Goal: Task Accomplishment & Management: Use online tool/utility

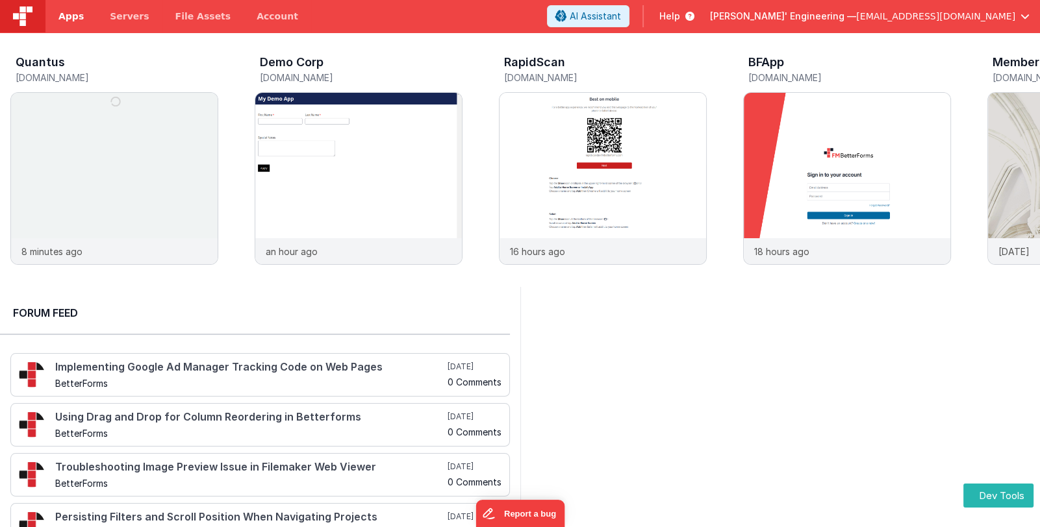
click at [70, 15] on span "Apps" at bounding box center [70, 16] width 25 height 13
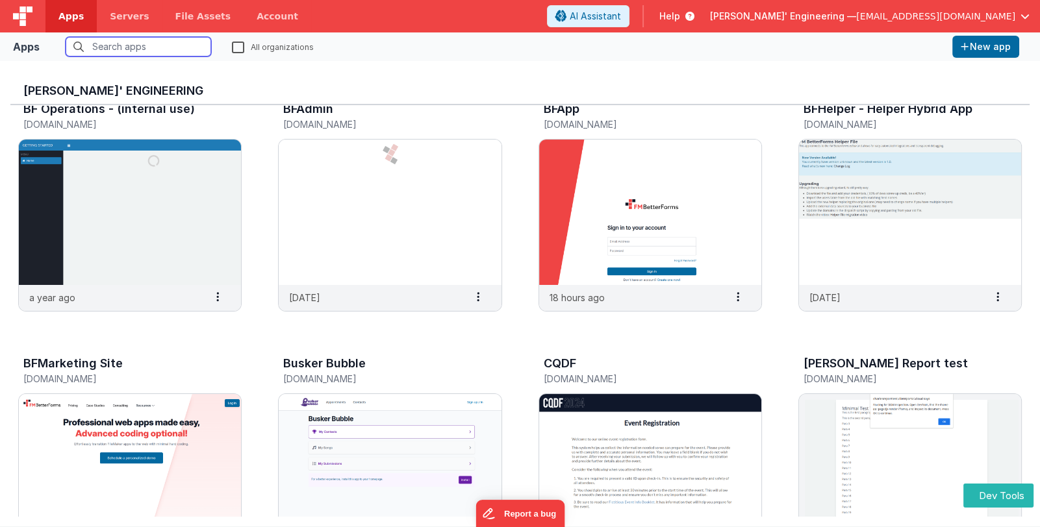
scroll to position [324, 0]
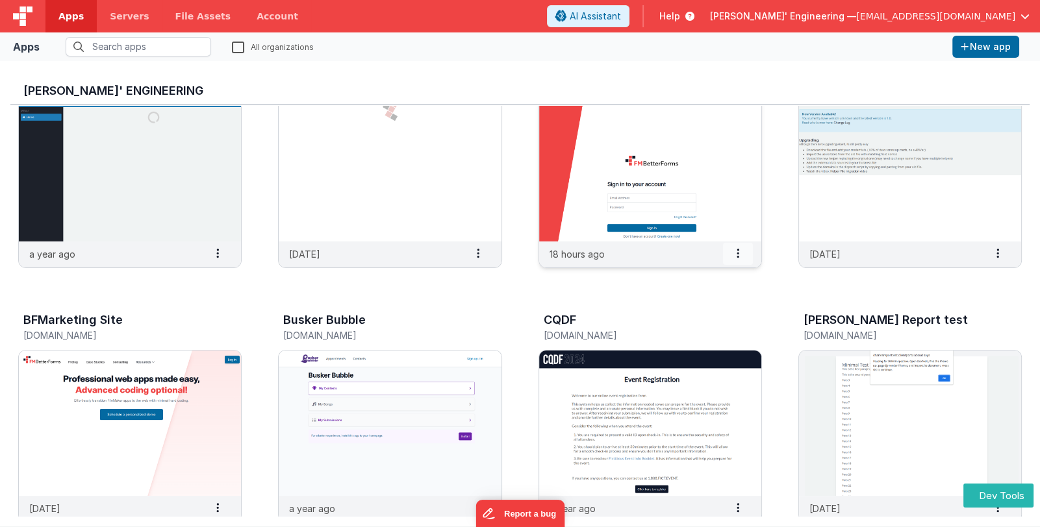
click at [732, 253] on span at bounding box center [738, 254] width 30 height 22
click at [495, 305] on div "Affordable Cleaning Services portal.durhamcleaningpros.ca 2 years ago Settings …" at bounding box center [519, 421] width 1019 height 1281
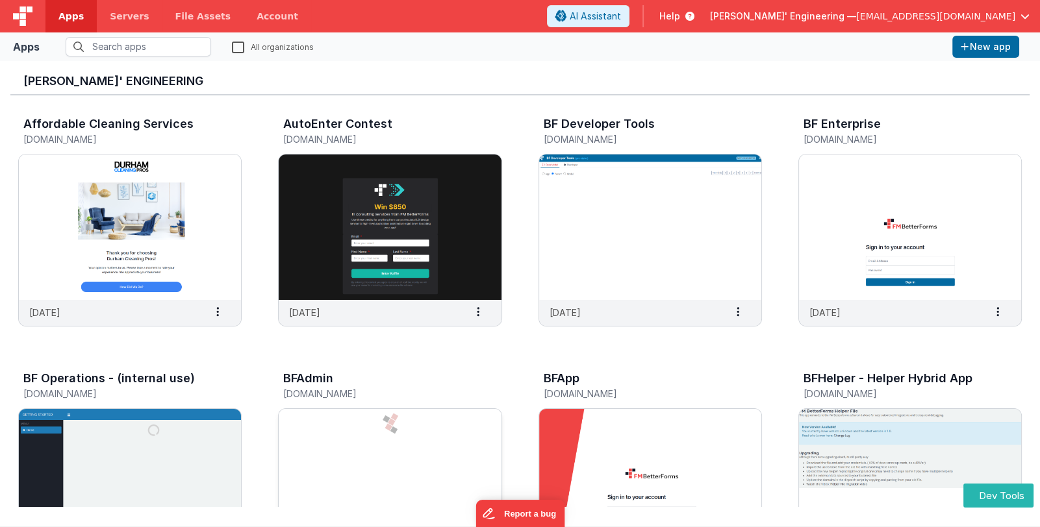
scroll to position [0, 0]
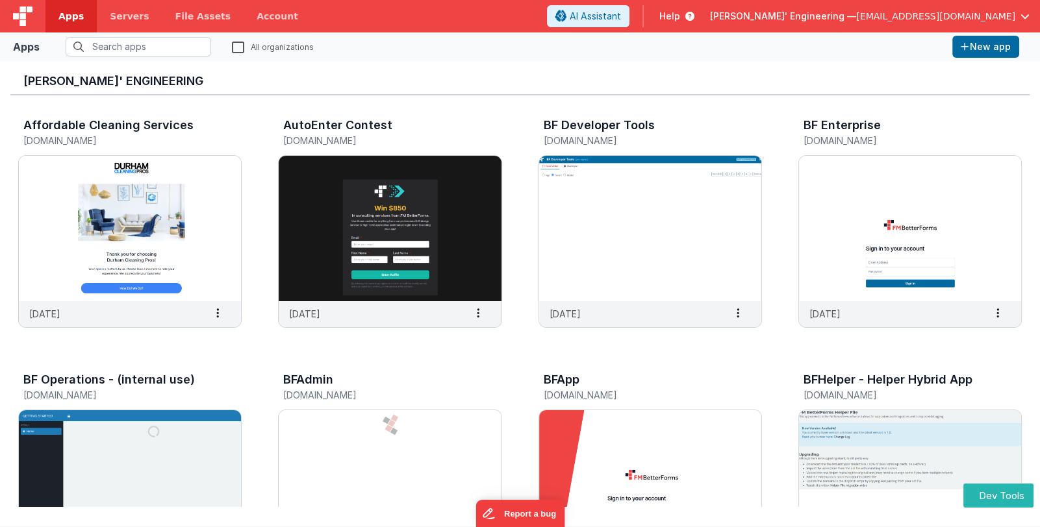
click at [856, 15] on span "[PERSON_NAME]' Engineering —" at bounding box center [783, 16] width 146 height 13
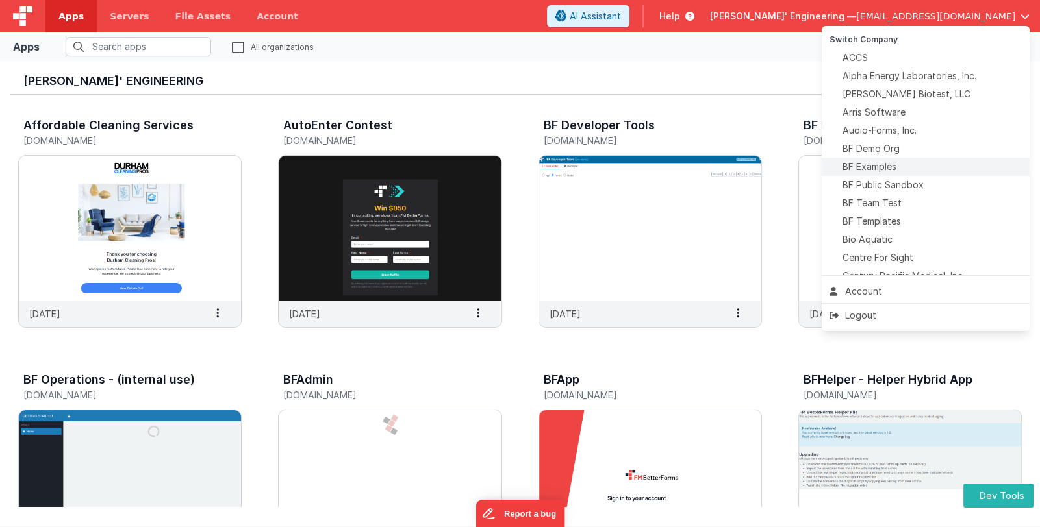
click at [896, 168] on span "BF Examples" at bounding box center [870, 166] width 54 height 13
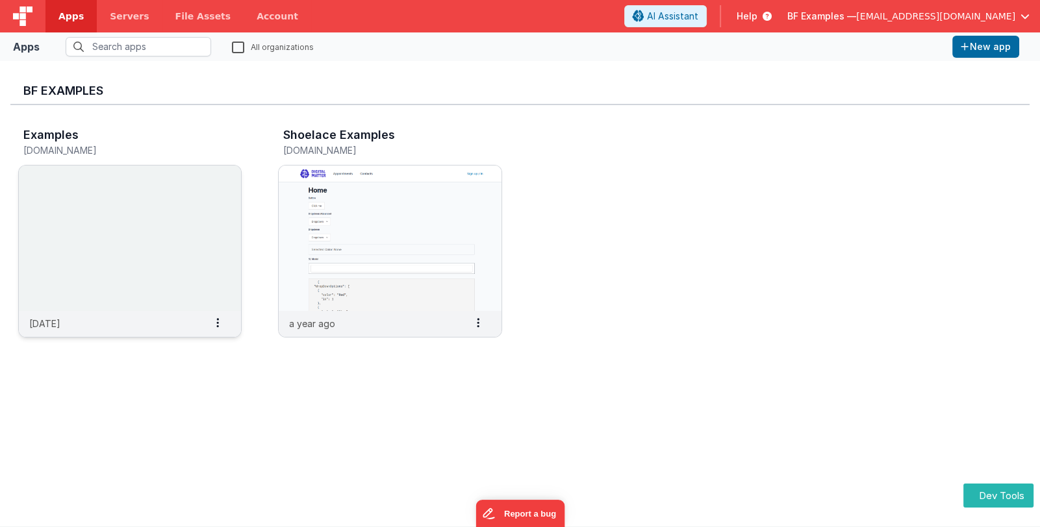
click at [176, 241] on img at bounding box center [130, 239] width 222 height 146
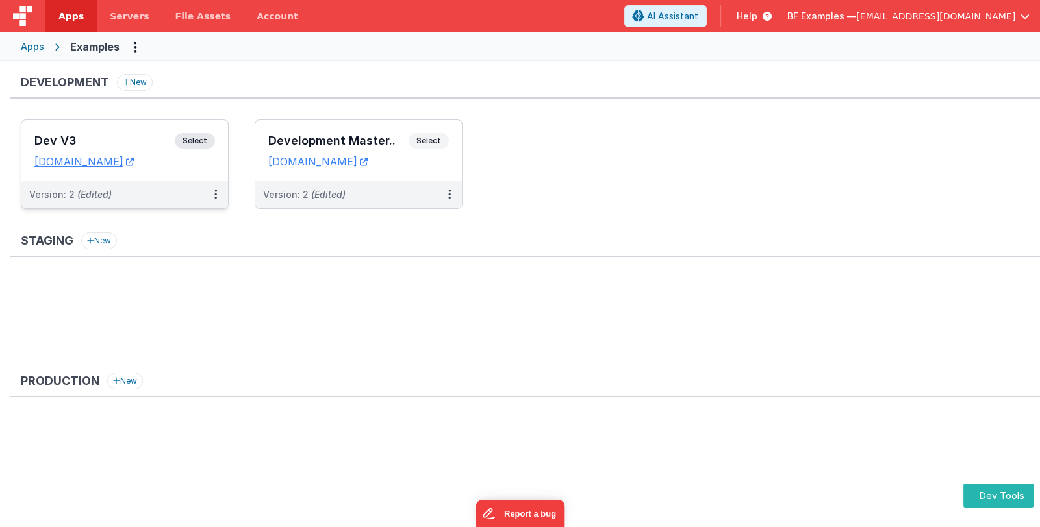
click at [142, 138] on h3 "Dev V3" at bounding box center [104, 140] width 140 height 13
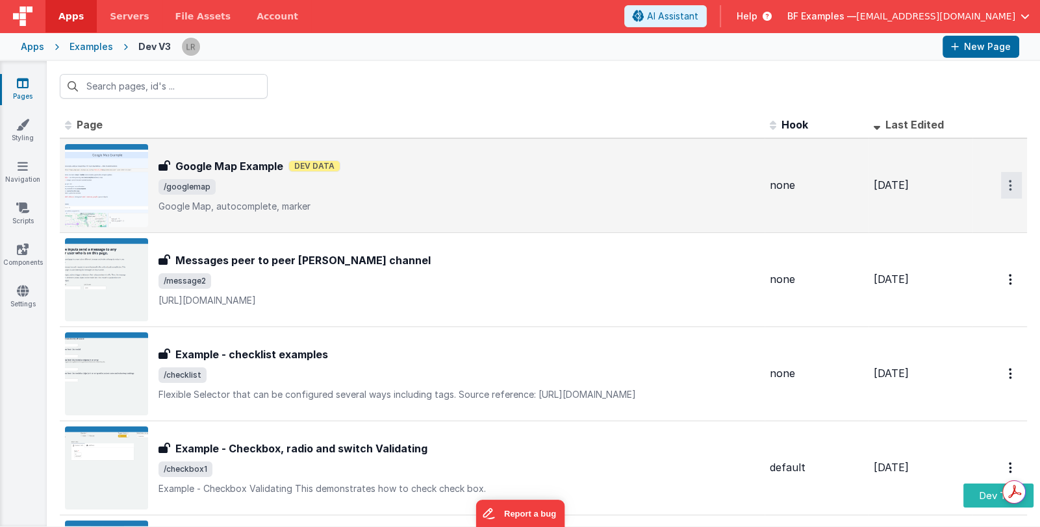
click at [1003, 189] on button "Options" at bounding box center [1011, 185] width 21 height 27
click at [941, 238] on link "Preview" at bounding box center [964, 238] width 114 height 23
click at [399, 189] on span "/googlemap" at bounding box center [458, 187] width 601 height 16
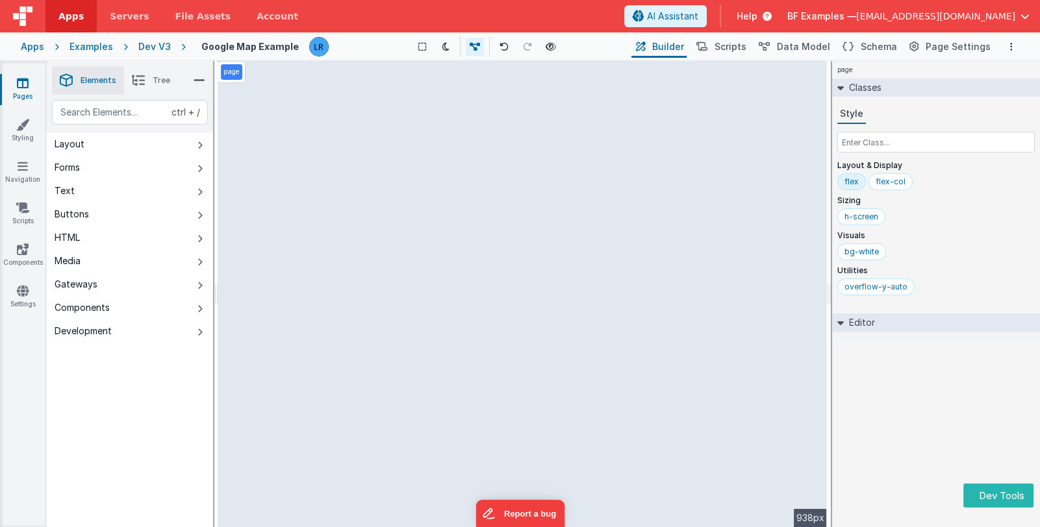
click at [147, 79] on li "Tree" at bounding box center [151, 80] width 54 height 29
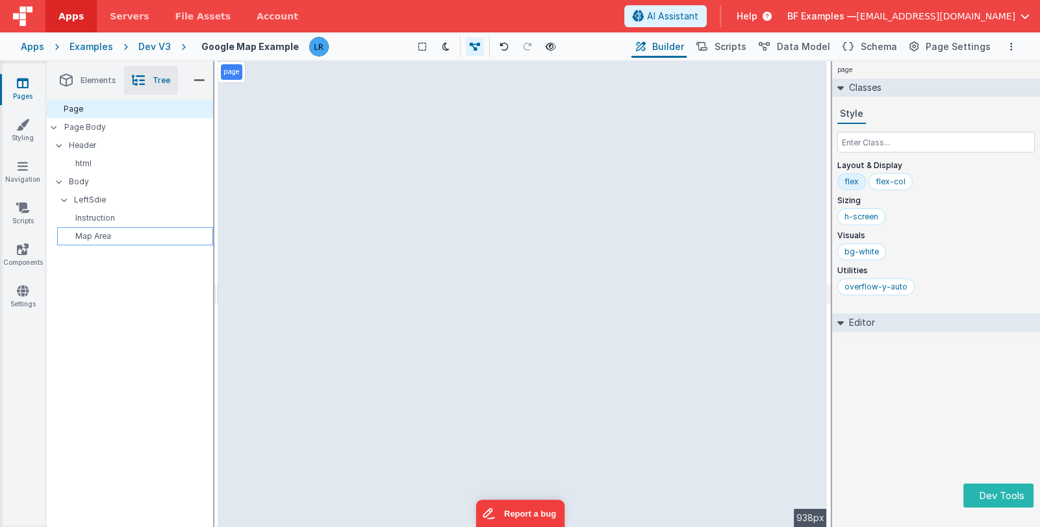
click at [140, 236] on p "Map Area" at bounding box center [137, 236] width 150 height 10
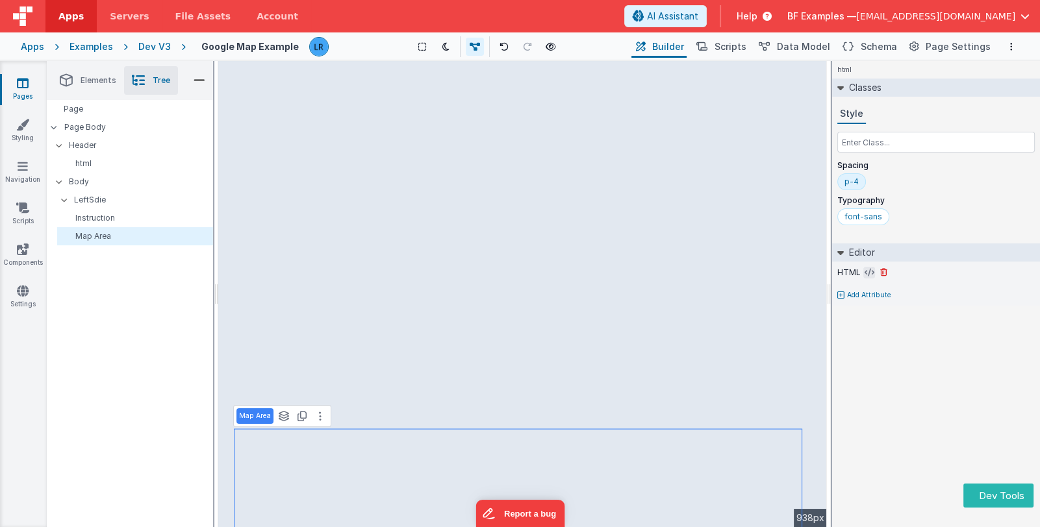
click at [866, 269] on icon at bounding box center [870, 273] width 10 height 10
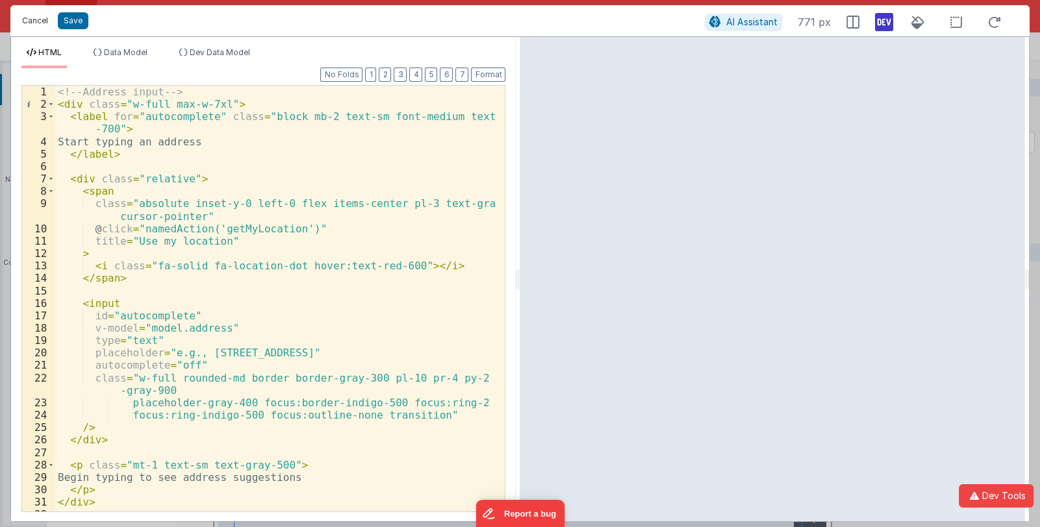
click at [38, 21] on button "Cancel" at bounding box center [35, 21] width 39 height 18
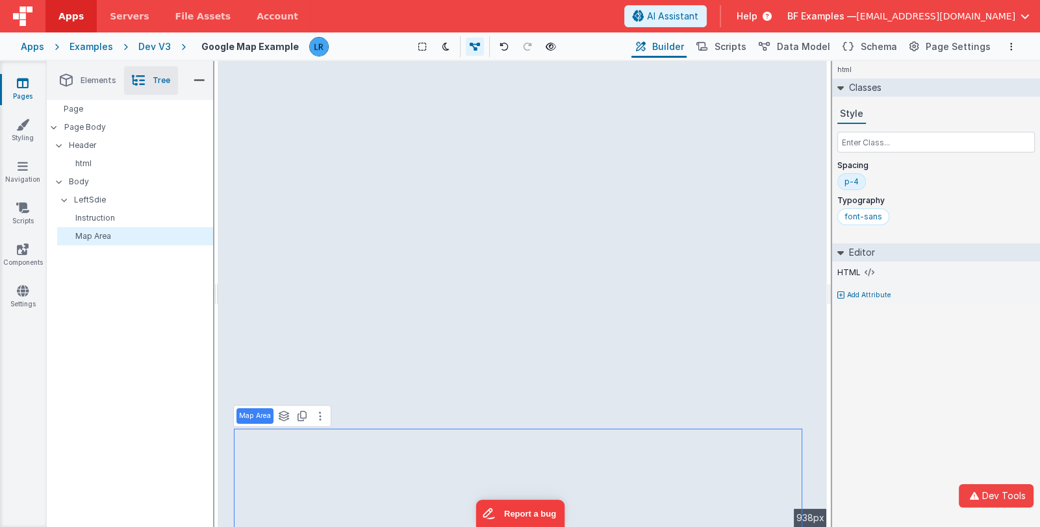
click at [23, 84] on icon at bounding box center [23, 83] width 12 height 13
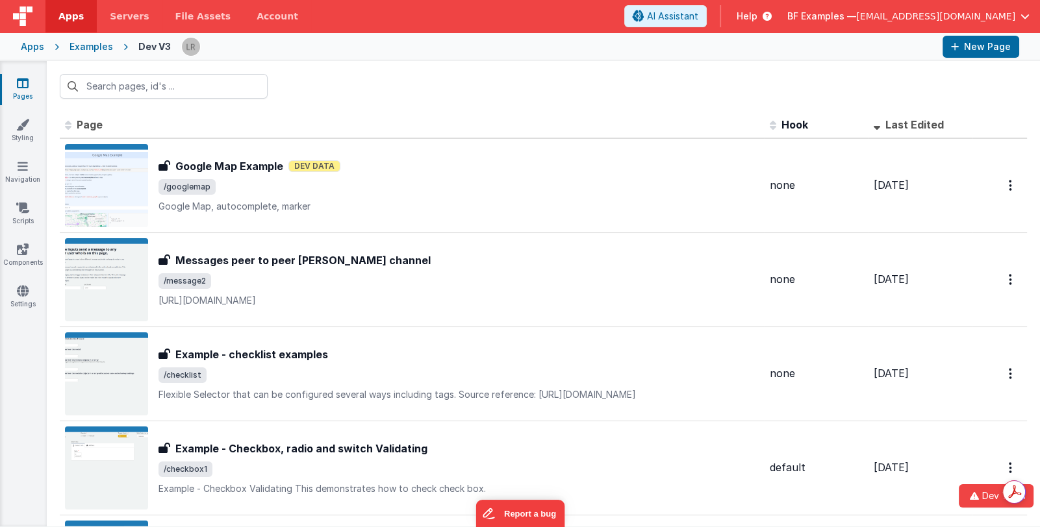
click at [30, 47] on div "Apps" at bounding box center [32, 46] width 23 height 13
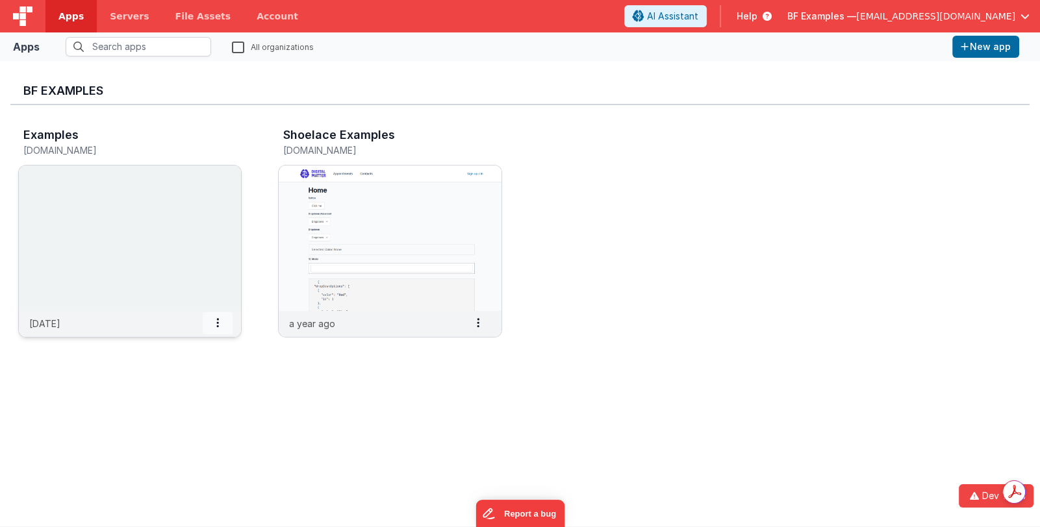
click at [216, 323] on icon at bounding box center [217, 323] width 3 height 1
click at [392, 377] on div "BF Examples Examples examplesdev.fmbetterforms.com 6 days ago Settings Copy API…" at bounding box center [519, 293] width 1019 height 445
click at [856, 16] on span "BF Examples —" at bounding box center [821, 16] width 69 height 13
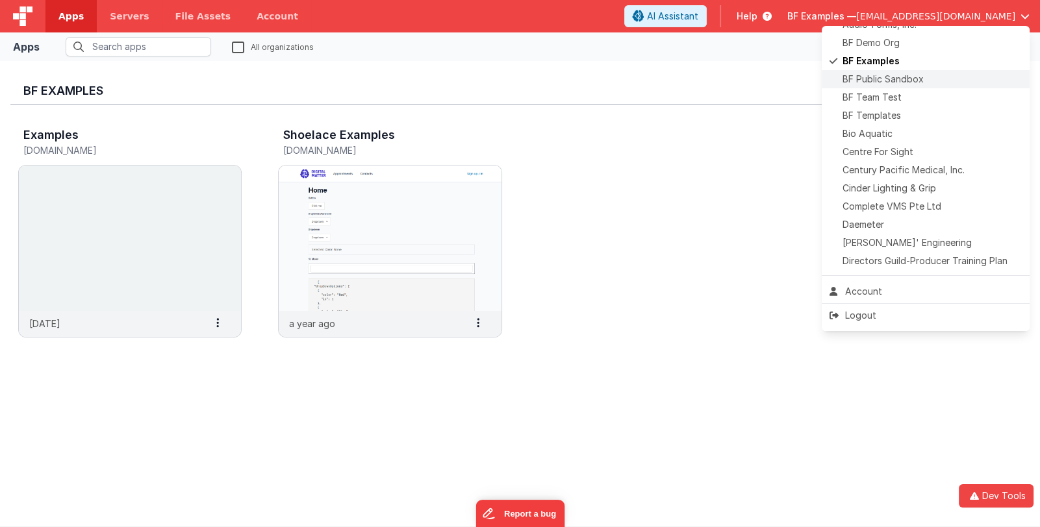
scroll to position [129, 0]
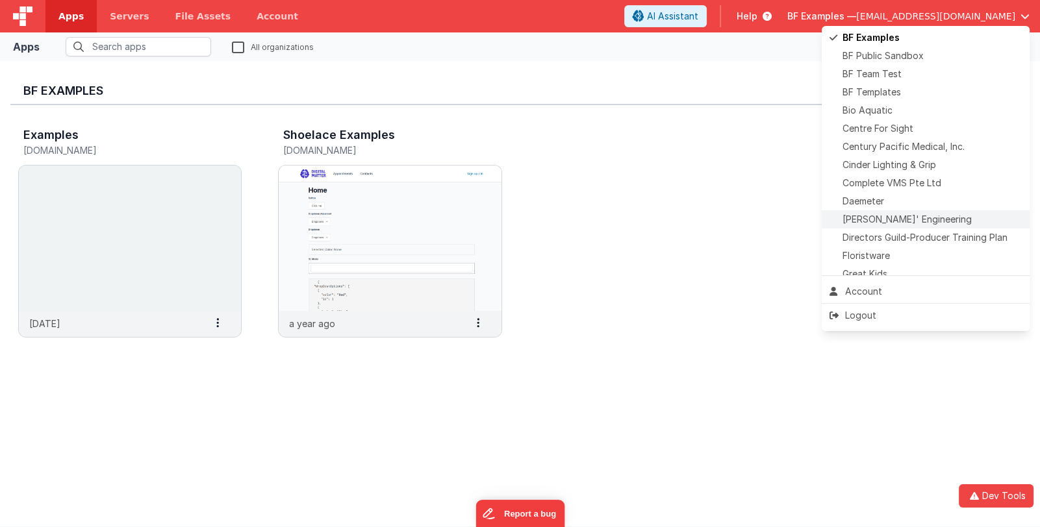
click at [904, 220] on span "Delfs' Engineering" at bounding box center [907, 219] width 129 height 13
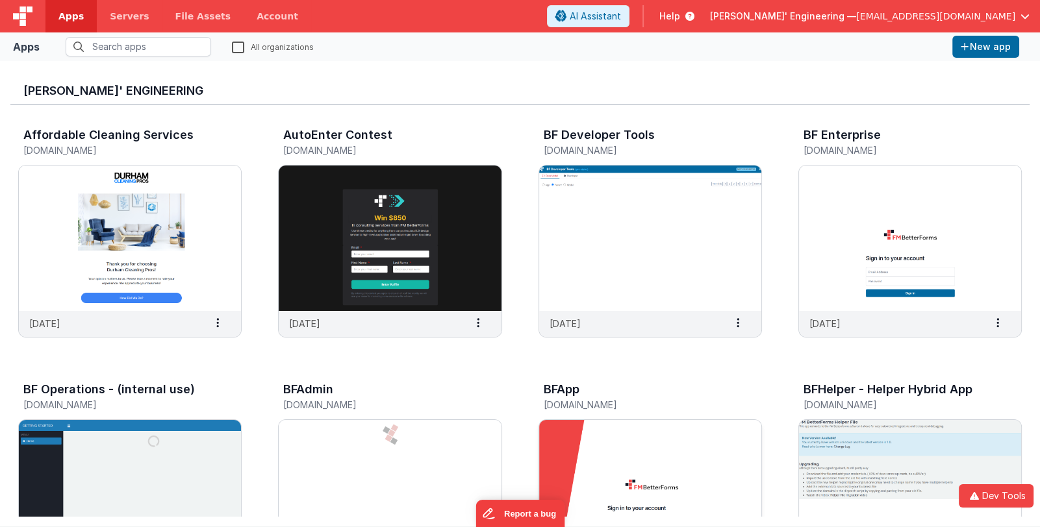
click at [702, 461] on img at bounding box center [650, 493] width 222 height 146
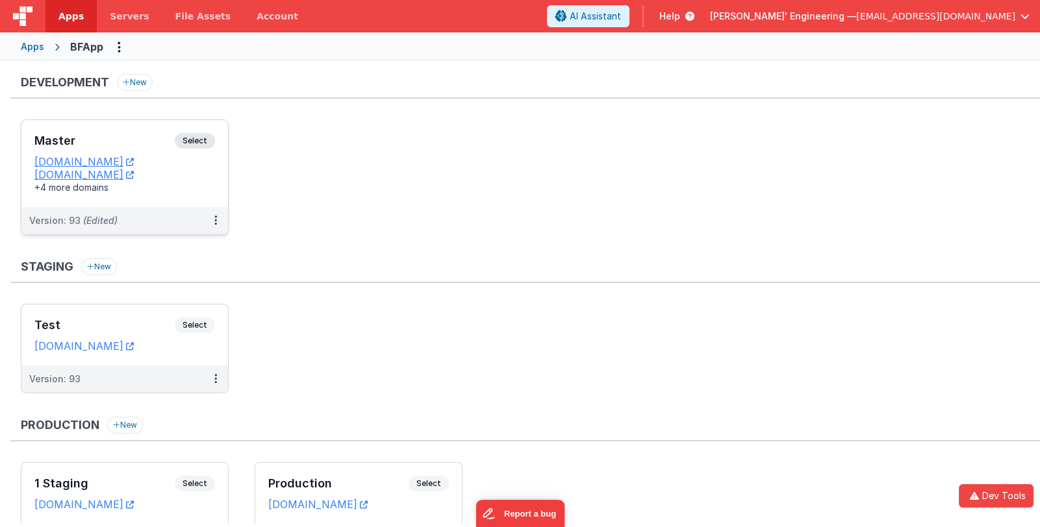
click at [97, 127] on div "Master Select URLs appdev.fmbetterforms.com c9dev.bfoperations.com +4 more doma…" at bounding box center [124, 163] width 207 height 87
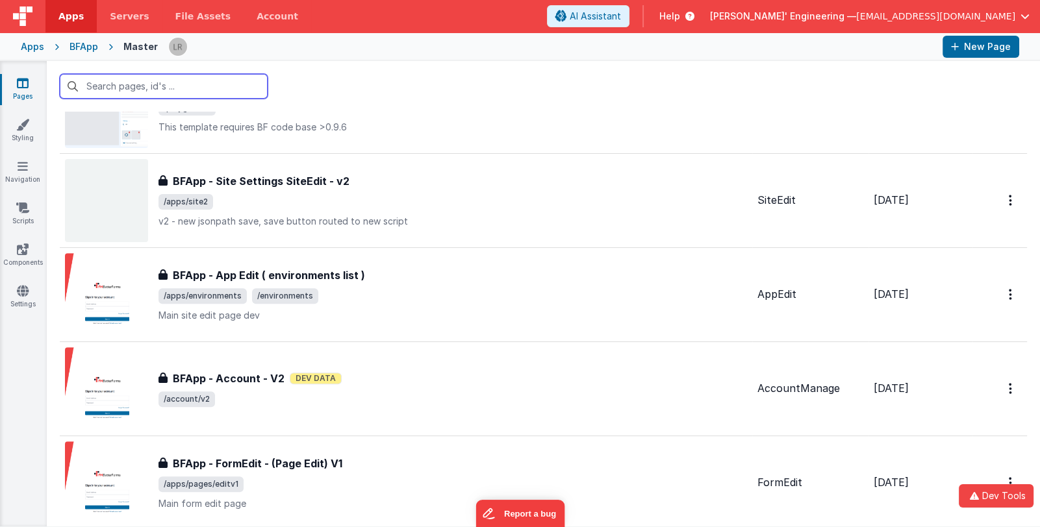
scroll to position [649, 0]
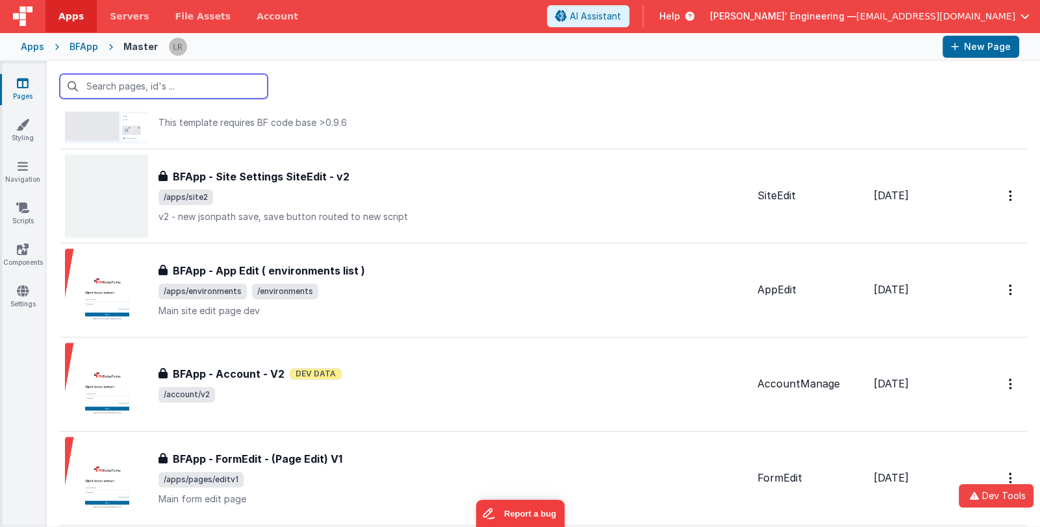
click at [195, 86] on input "text" at bounding box center [164, 86] width 208 height 25
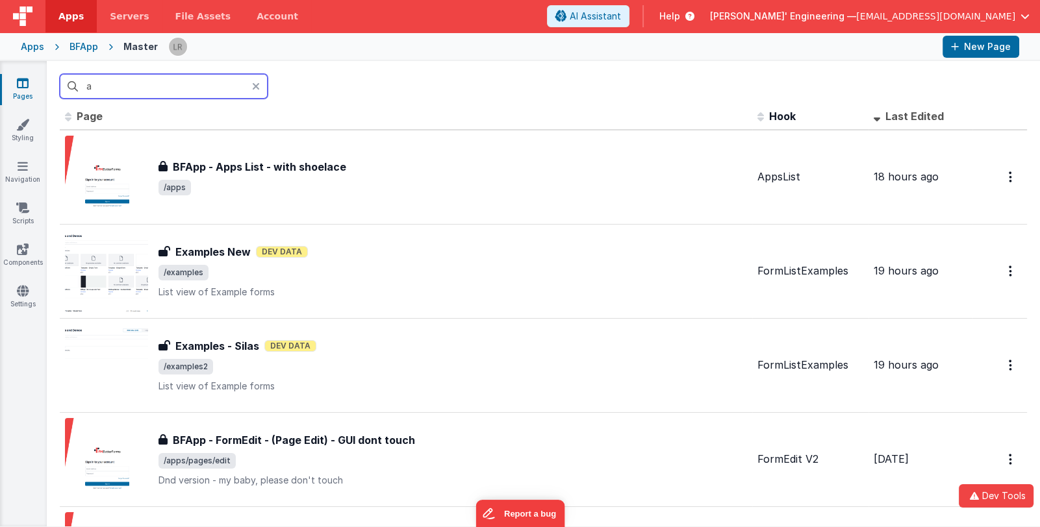
scroll to position [0, 0]
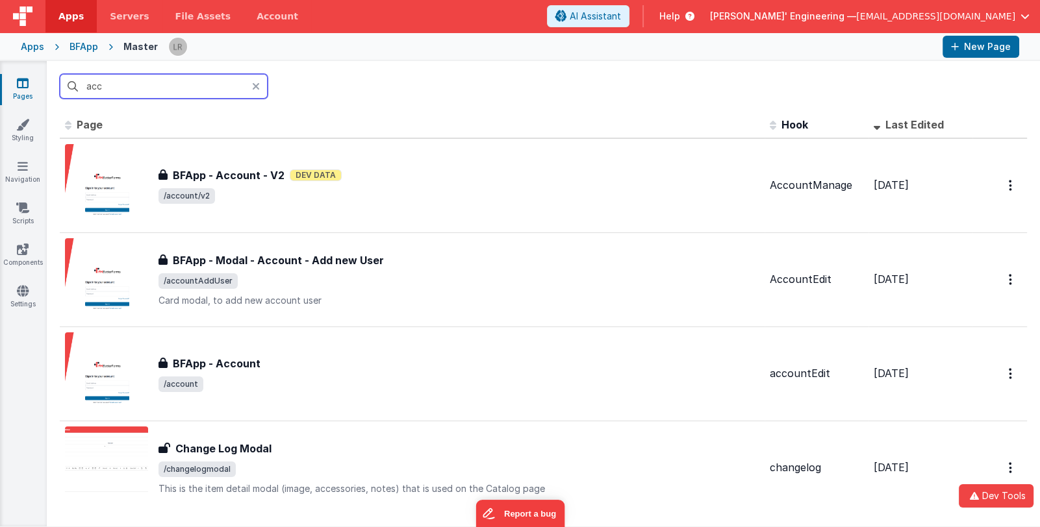
type input "acc"
click at [26, 82] on icon at bounding box center [23, 83] width 12 height 13
click at [821, 11] on span "[PERSON_NAME]' Engineering —" at bounding box center [783, 16] width 146 height 13
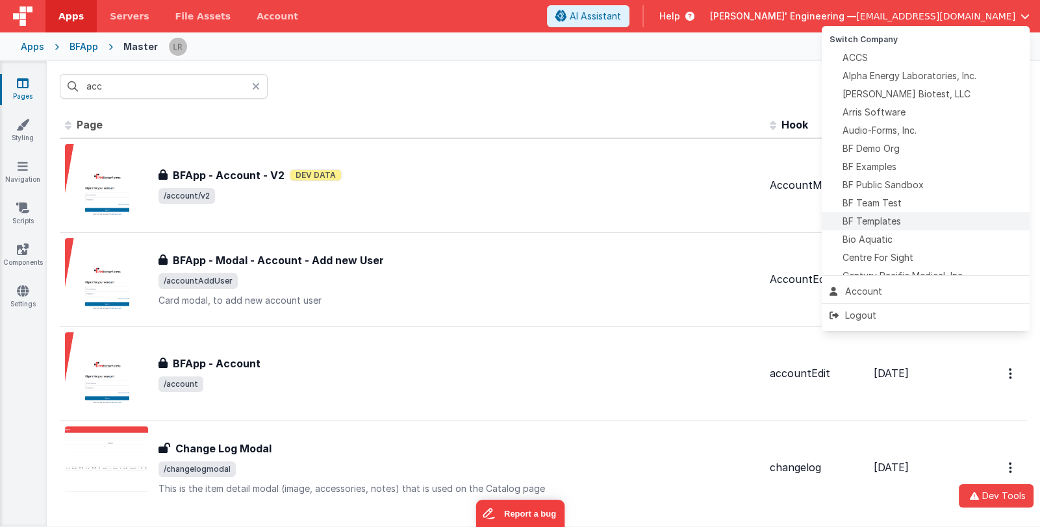
click at [896, 221] on span "BF Templates" at bounding box center [872, 221] width 58 height 13
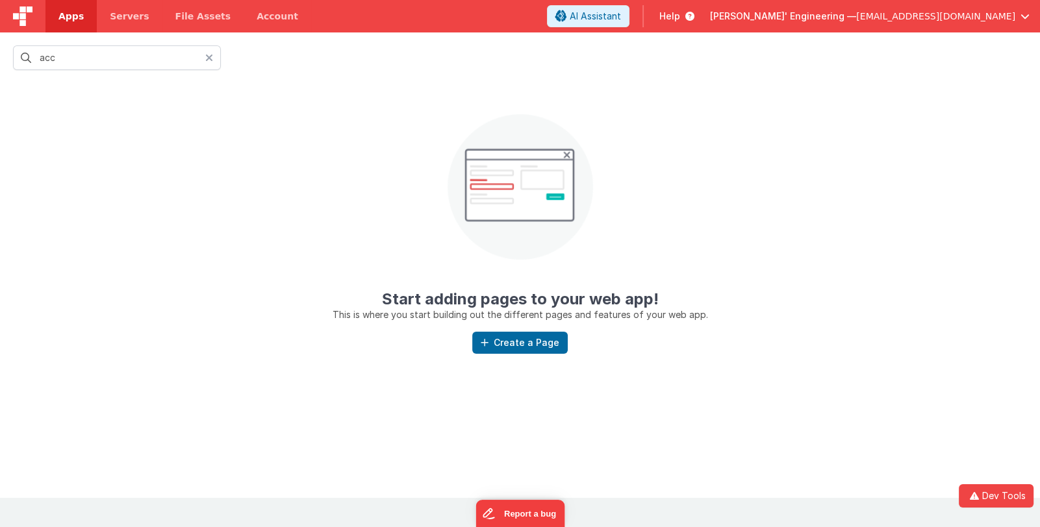
click at [211, 57] on icon at bounding box center [209, 58] width 8 height 10
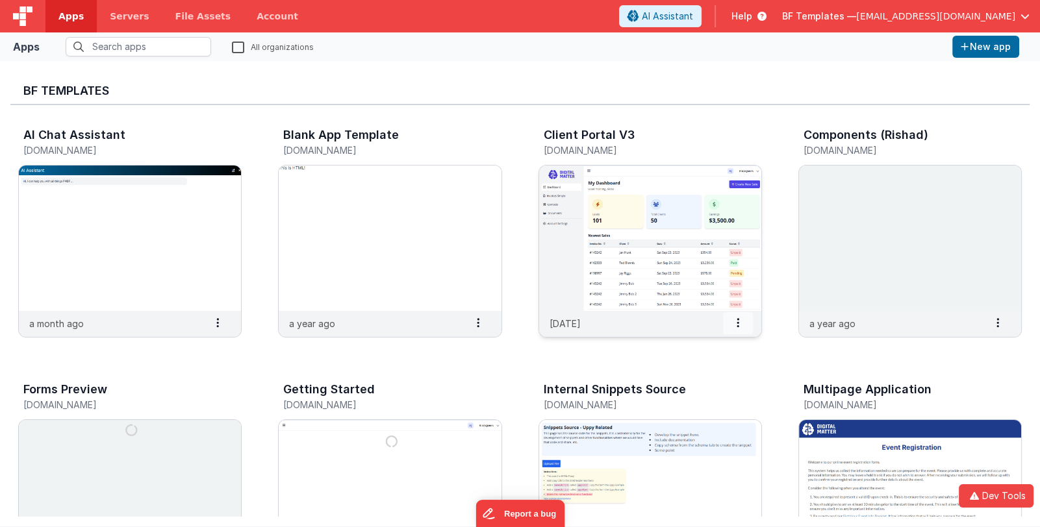
click at [735, 323] on span at bounding box center [738, 323] width 30 height 22
click at [626, 255] on img at bounding box center [650, 239] width 222 height 146
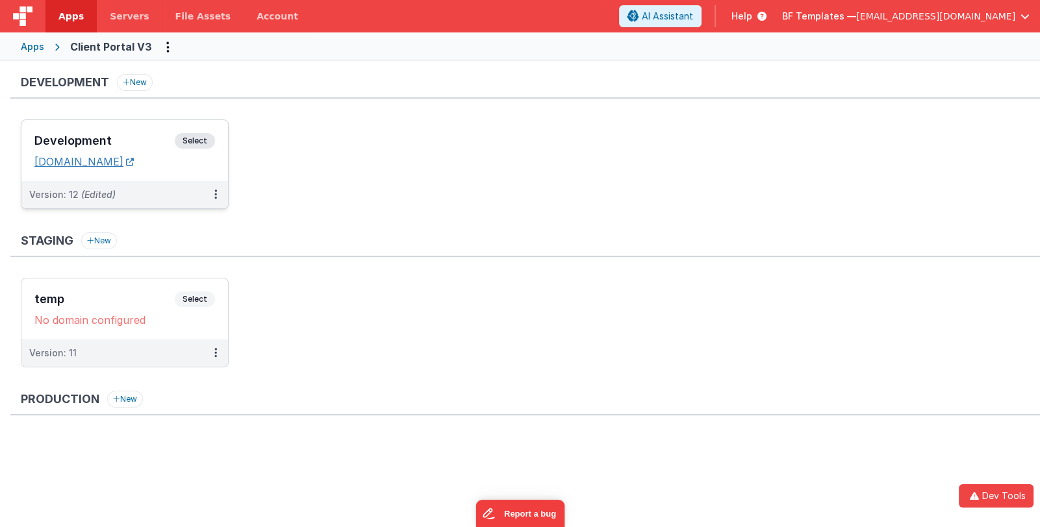
click at [125, 156] on link "templateclientportal3.clientportal.cloud" at bounding box center [83, 161] width 99 height 13
click at [856, 16] on span "BF Templates —" at bounding box center [819, 16] width 74 height 13
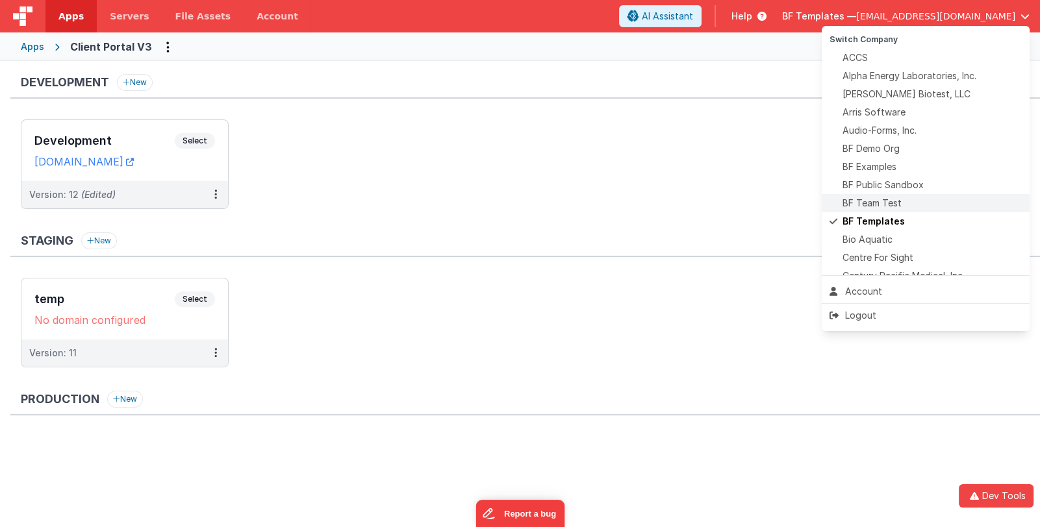
click at [878, 203] on span "BF Team Test" at bounding box center [872, 203] width 59 height 13
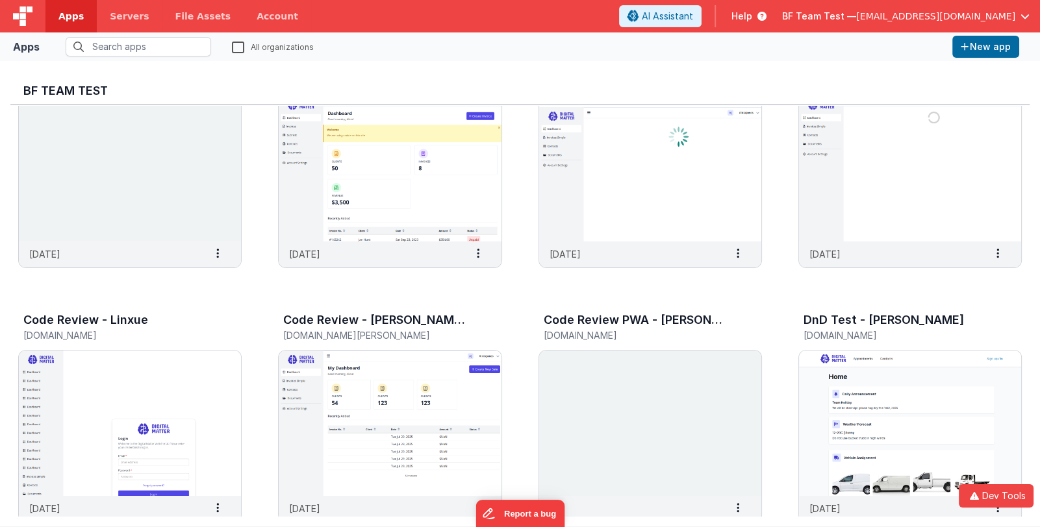
scroll to position [324, 0]
click at [191, 389] on img at bounding box center [130, 424] width 222 height 146
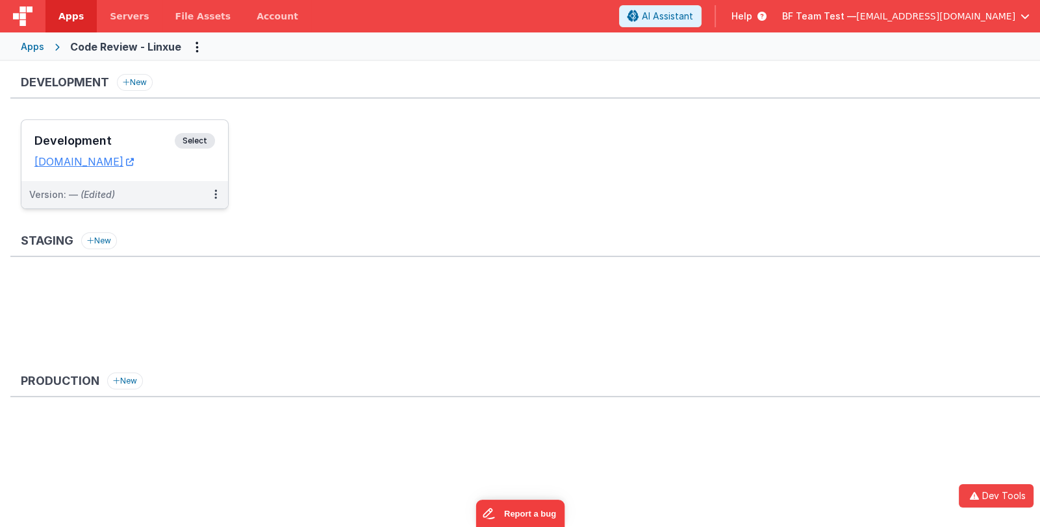
click at [103, 122] on div "Development Select URLs codereview-linxue.clientportal.cloud" at bounding box center [124, 150] width 207 height 61
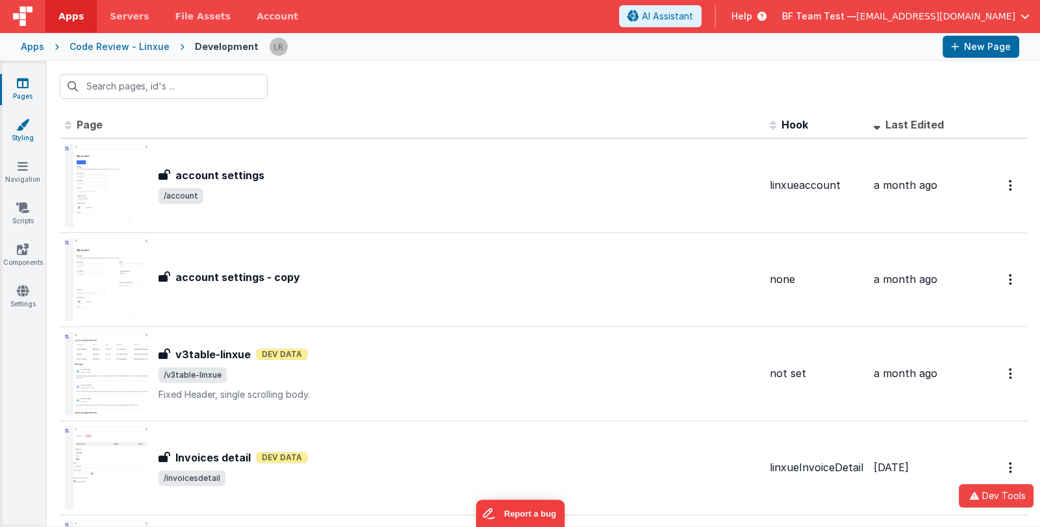
click at [25, 126] on icon at bounding box center [22, 124] width 13 height 13
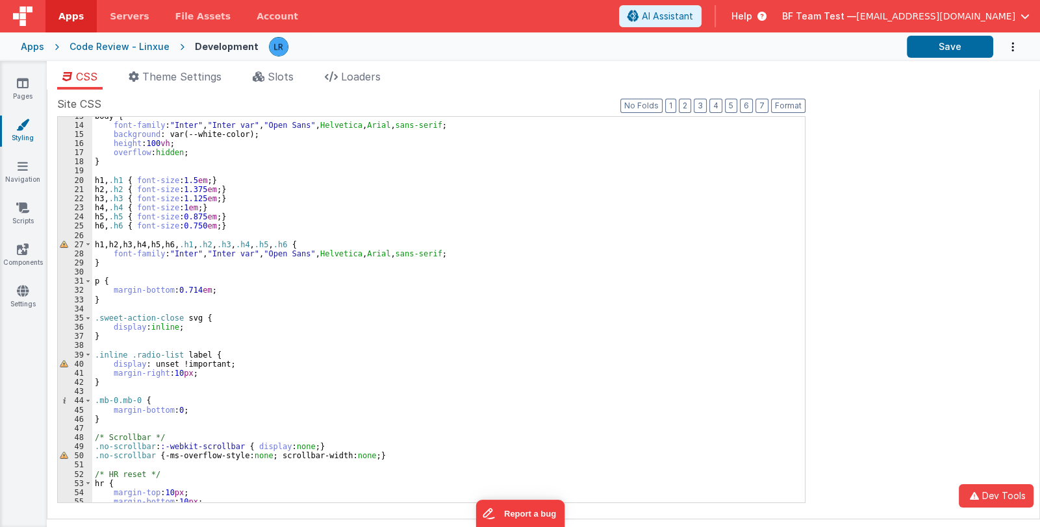
scroll to position [231, 0]
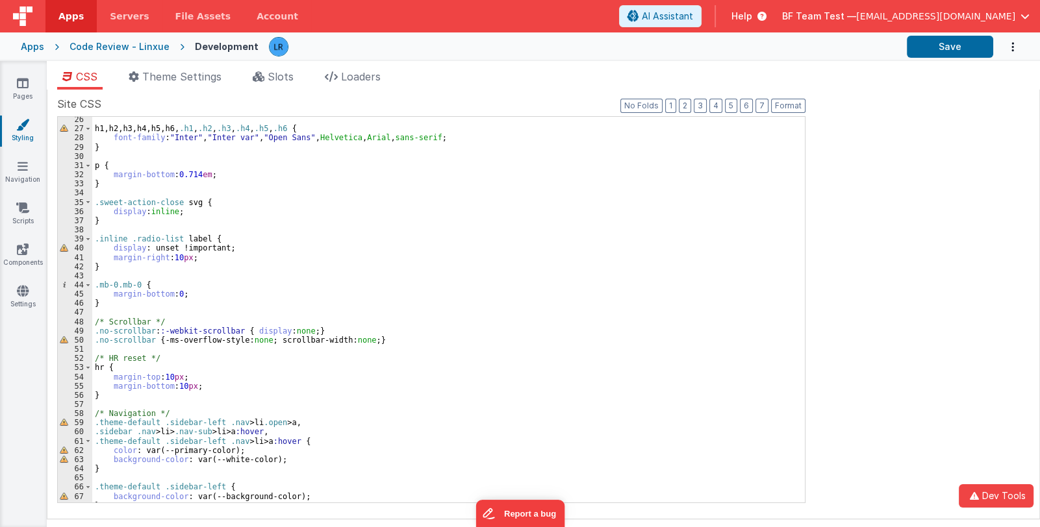
click at [307, 276] on div "h1 , h2 , h3 , h4 , h5 , h6 , .h1 , .h2 , .h3 , .h4 , .h5 , .h6 { font-family :…" at bounding box center [443, 317] width 703 height 405
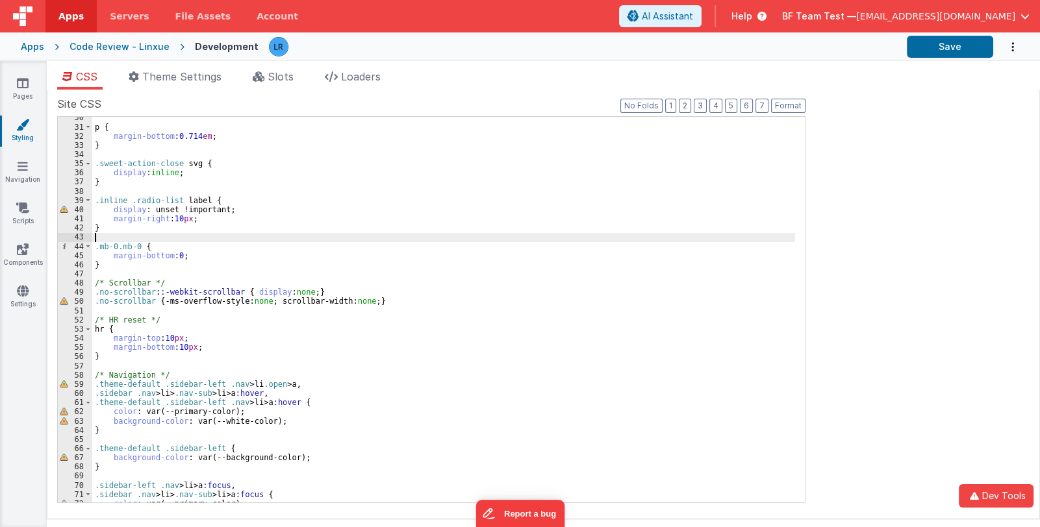
scroll to position [309, 0]
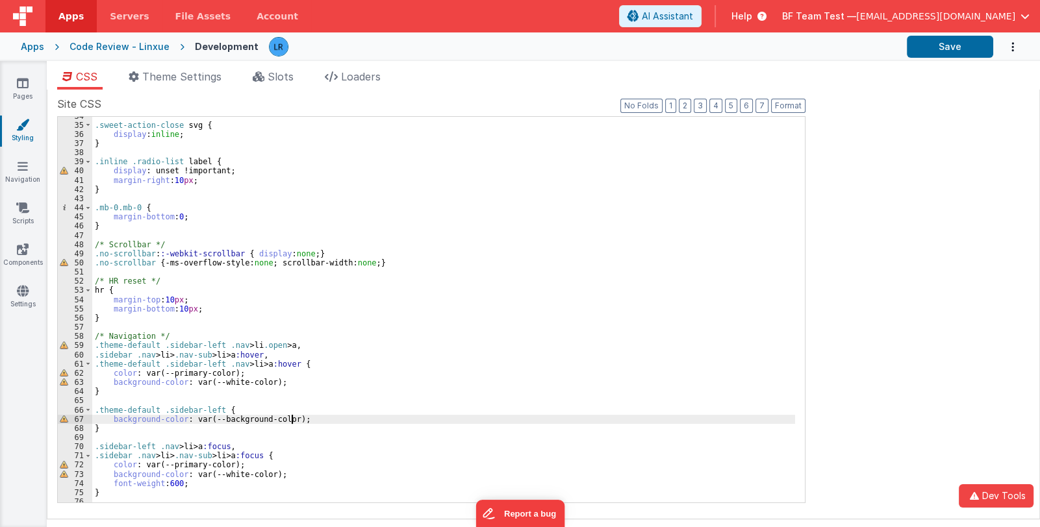
click at [307, 417] on div ".sweet-action-close svg { display : inline ; } .inline .radio-list label { disp…" at bounding box center [443, 314] width 703 height 405
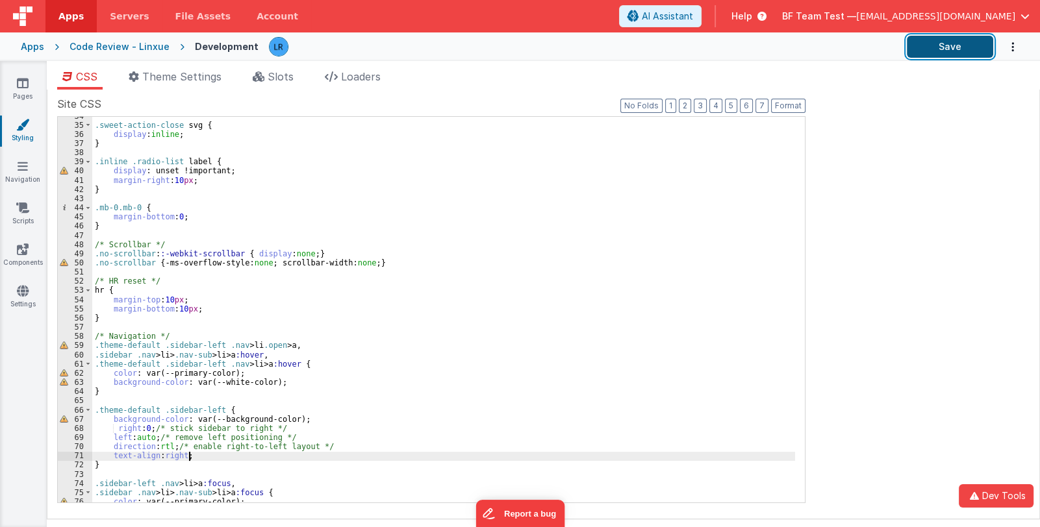
click at [945, 43] on button "Save" at bounding box center [950, 47] width 86 height 22
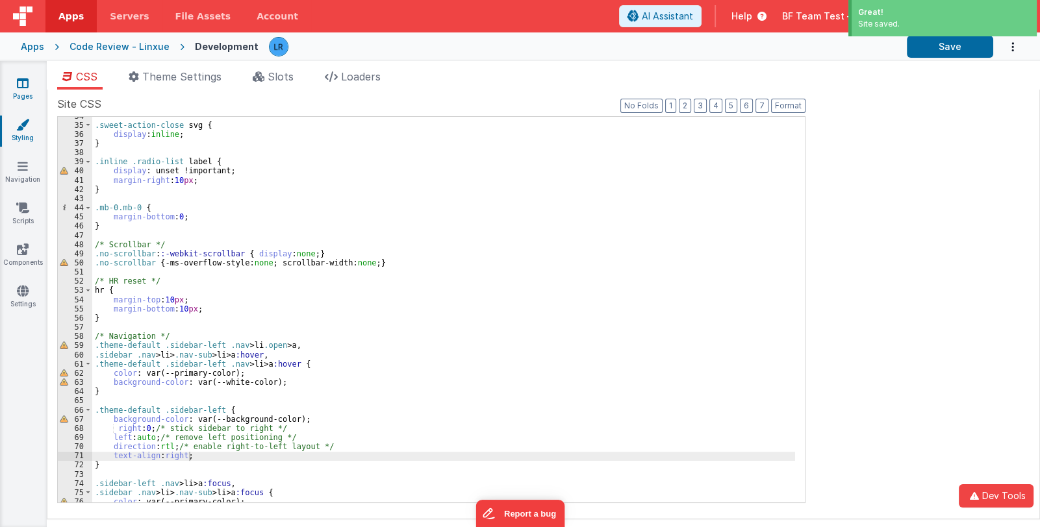
click at [19, 91] on link "Pages" at bounding box center [22, 90] width 47 height 26
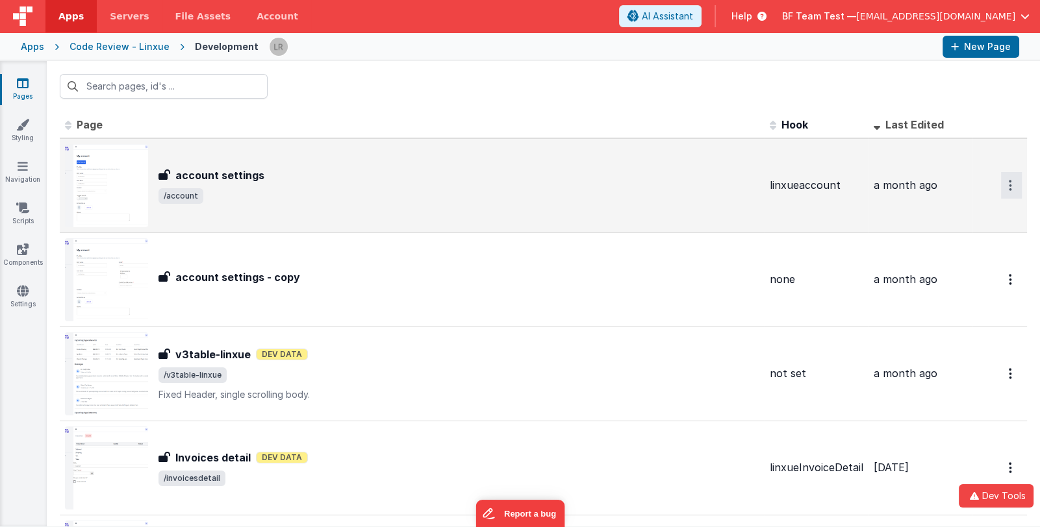
click at [1009, 188] on icon "Options" at bounding box center [1010, 185] width 3 height 11
click at [967, 234] on link "Preview" at bounding box center [964, 238] width 114 height 23
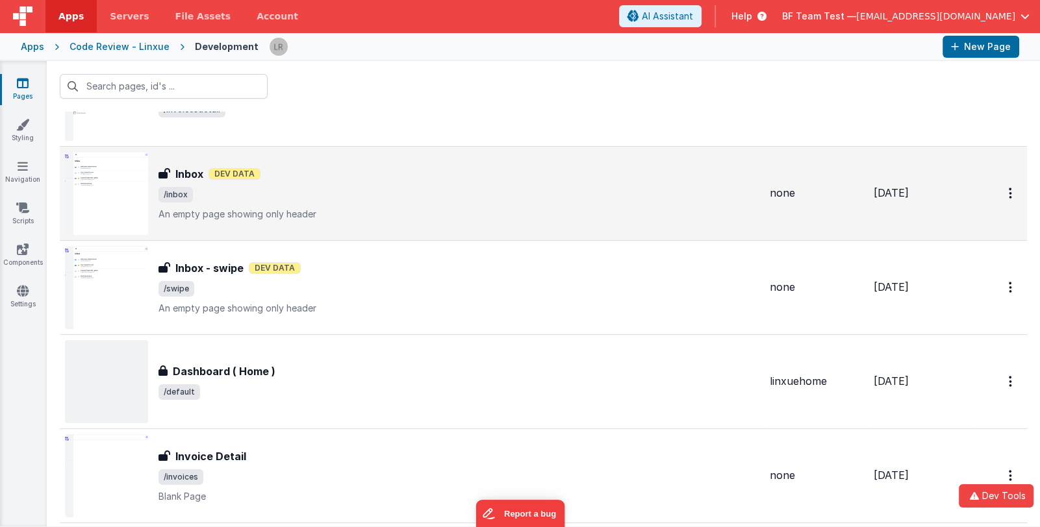
scroll to position [390, 0]
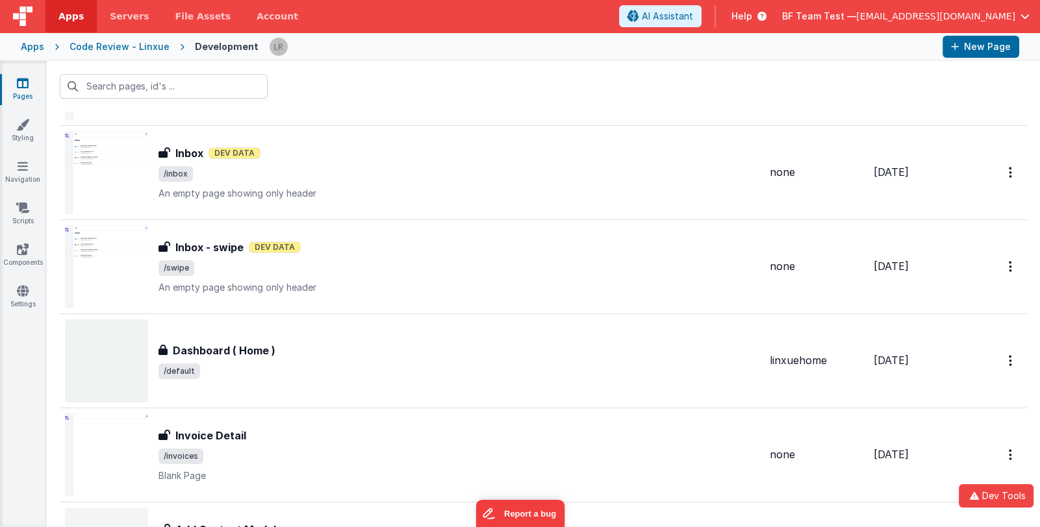
click at [24, 96] on link "Pages" at bounding box center [22, 90] width 47 height 26
click at [21, 131] on link "Styling" at bounding box center [22, 131] width 47 height 26
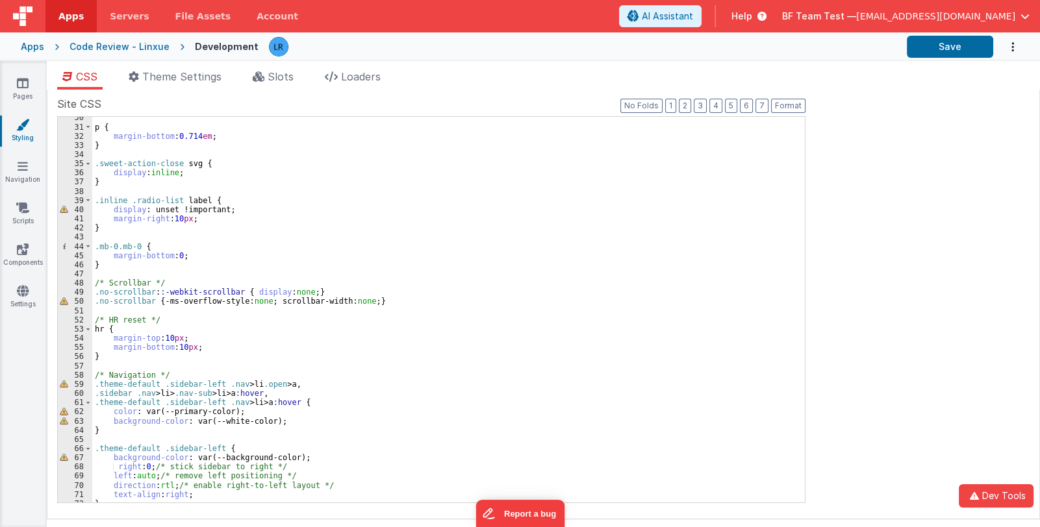
scroll to position [348, 0]
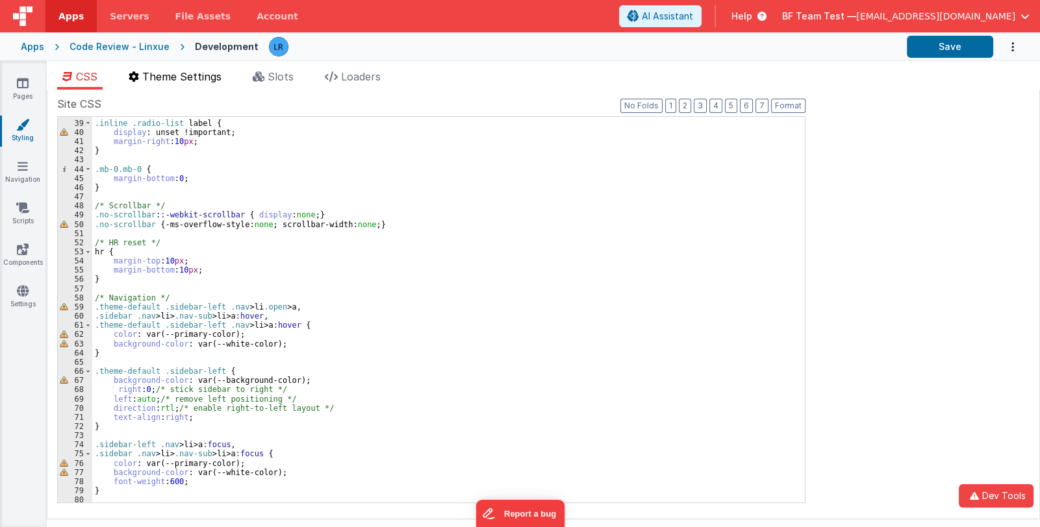
click at [175, 77] on span "Theme Settings" at bounding box center [181, 76] width 79 height 13
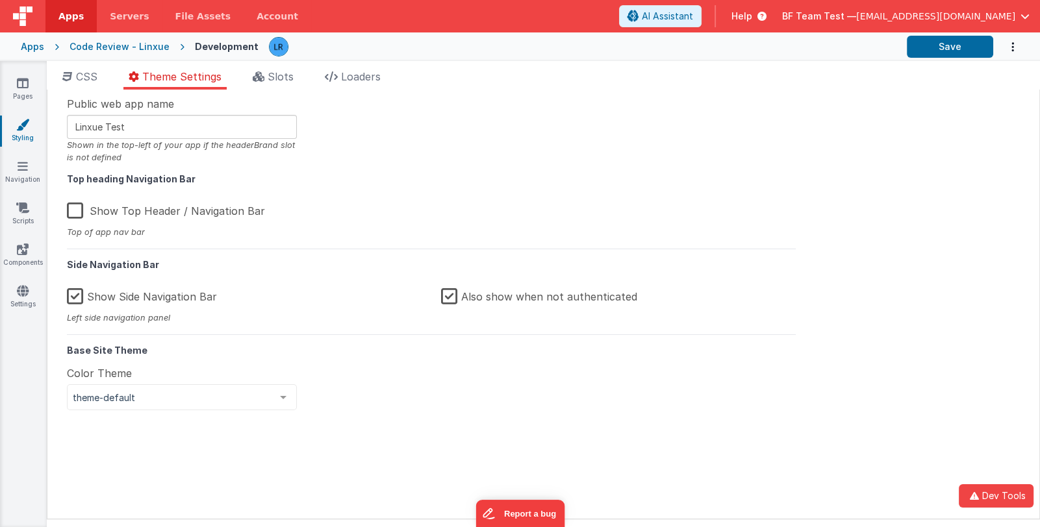
click at [119, 210] on label "Show Top Header / Navigation Bar" at bounding box center [166, 209] width 198 height 28
click at [0, 0] on input "Show Top Header / Navigation Bar" at bounding box center [0, 0] width 0 height 0
click at [146, 210] on label "Show Top Header / Navigation Bar" at bounding box center [165, 209] width 196 height 28
click at [0, 0] on input "Show Top Header / Navigation Bar" at bounding box center [0, 0] width 0 height 0
click at [18, 85] on icon at bounding box center [23, 83] width 12 height 13
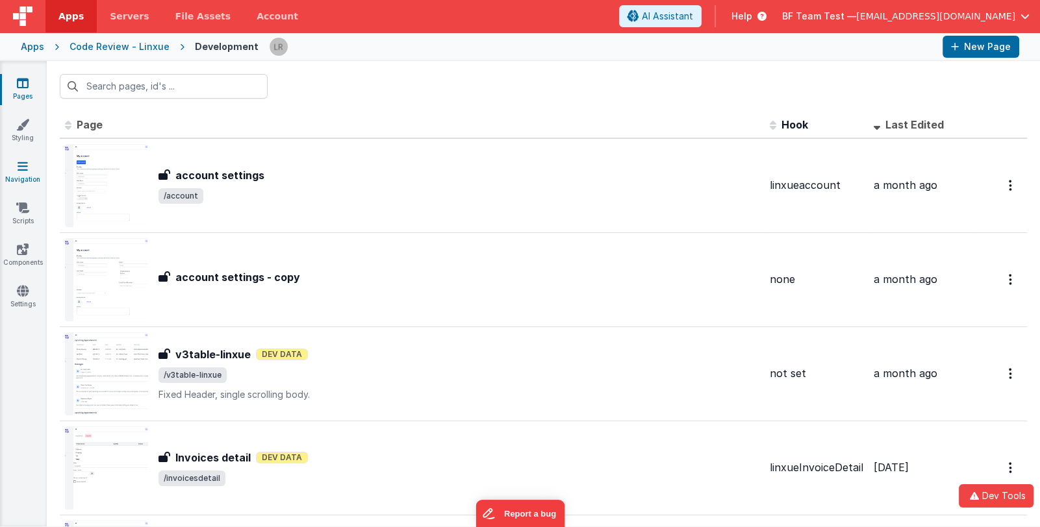
click at [23, 171] on icon at bounding box center [23, 166] width 10 height 13
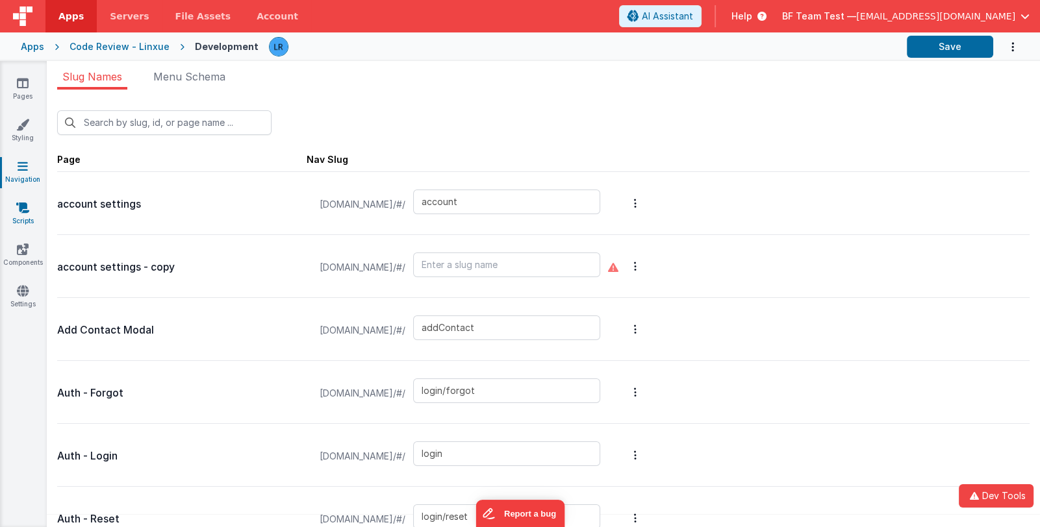
click at [24, 214] on link "Scripts" at bounding box center [22, 214] width 47 height 26
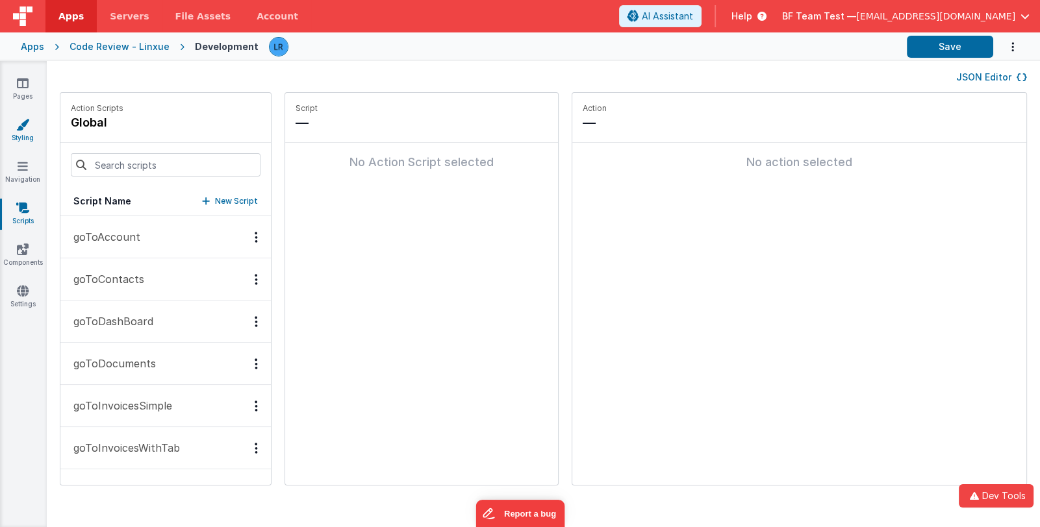
click at [14, 131] on link "Styling" at bounding box center [22, 131] width 47 height 26
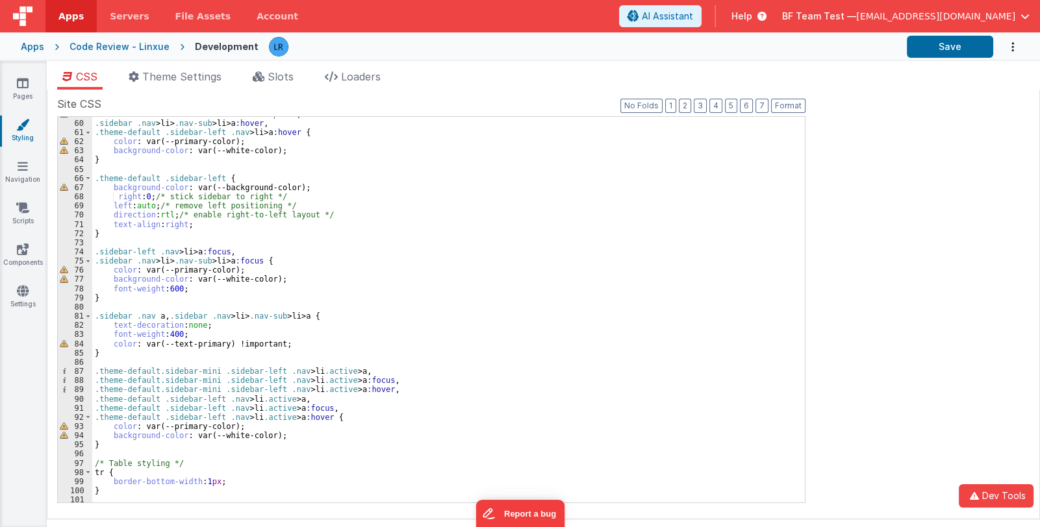
scroll to position [502, 0]
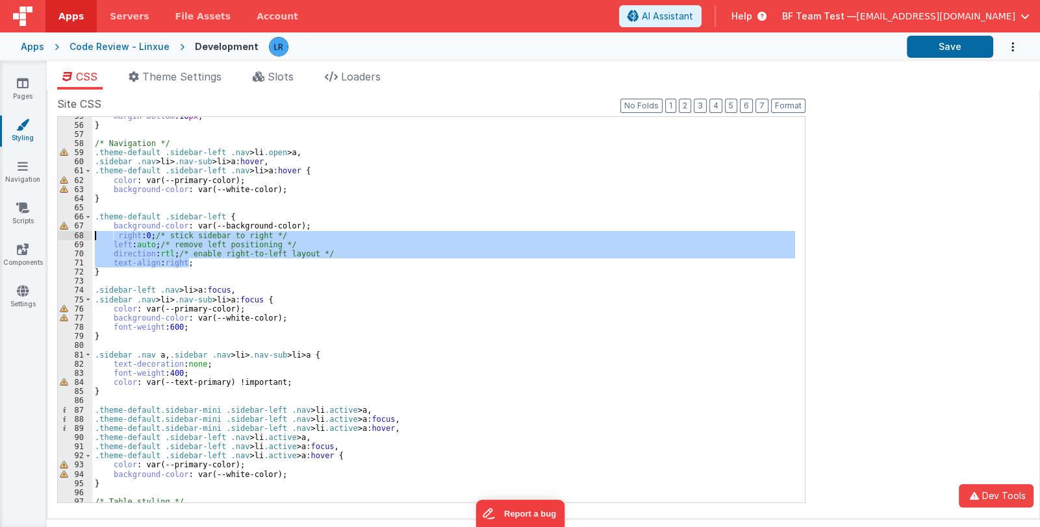
drag, startPoint x: 196, startPoint y: 262, endPoint x: 81, endPoint y: 237, distance: 117.0
click at [81, 237] on div "55 56 57 58 59 60 61 62 63 64 65 66 67 68 69 70 71 72 73 74 75 76 77 78 79 80 8…" at bounding box center [431, 309] width 748 height 387
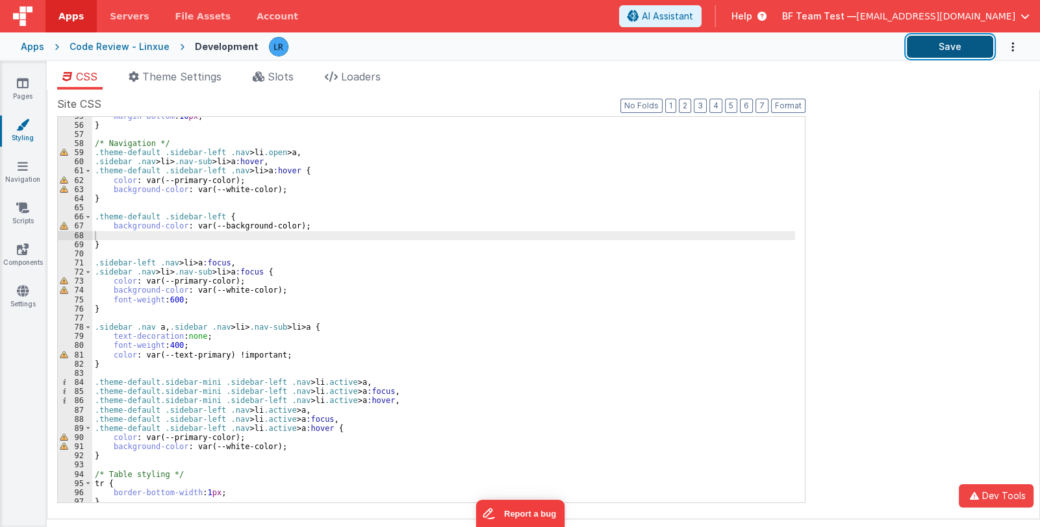
click at [932, 45] on button "Save" at bounding box center [950, 47] width 86 height 22
click at [19, 171] on icon at bounding box center [23, 166] width 10 height 13
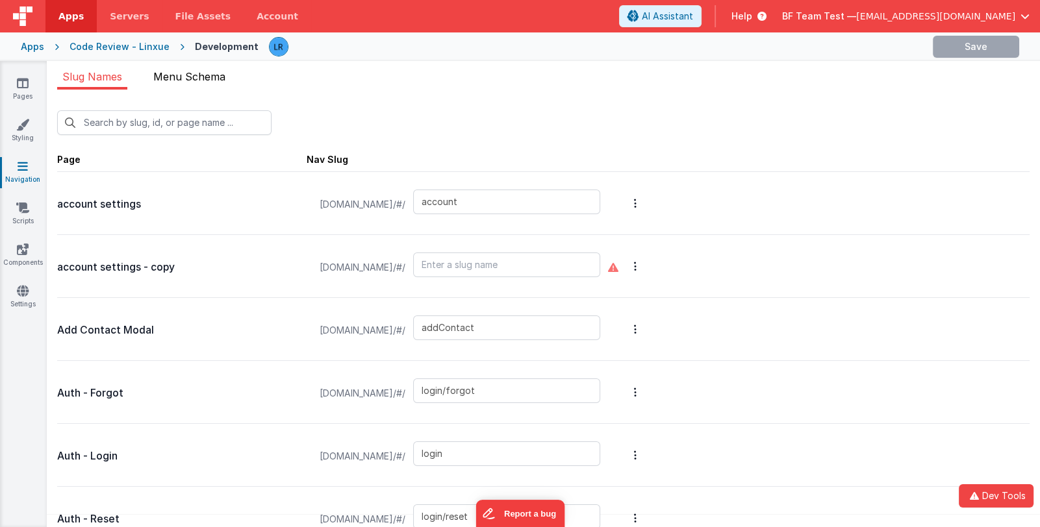
click at [177, 77] on span "Menu Schema" at bounding box center [189, 76] width 72 height 13
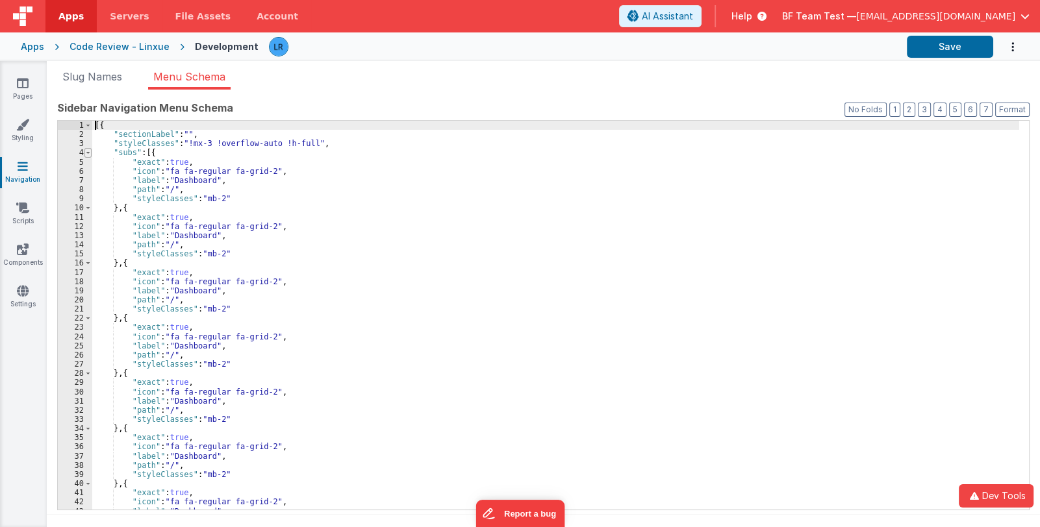
click at [88, 149] on span at bounding box center [87, 152] width 7 height 9
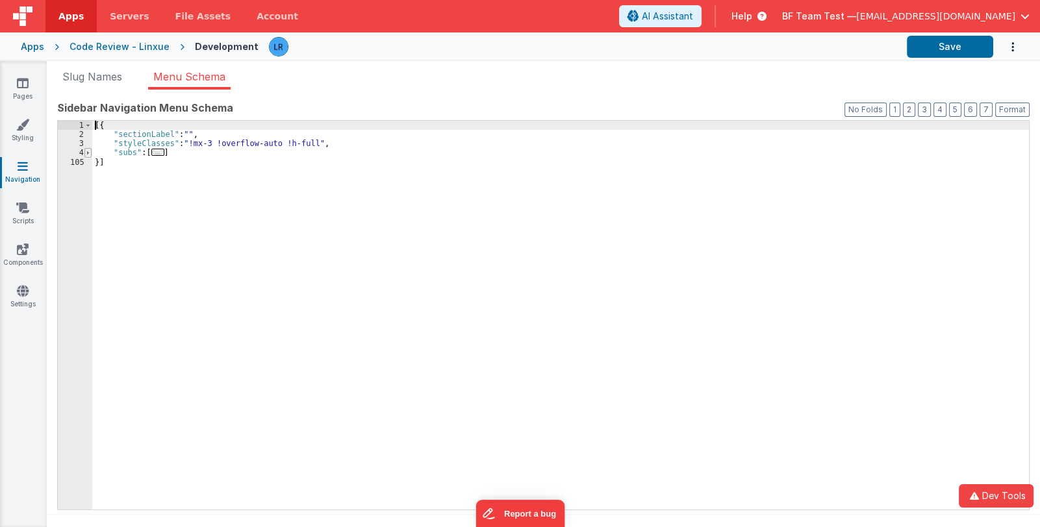
click at [88, 149] on span at bounding box center [87, 152] width 7 height 9
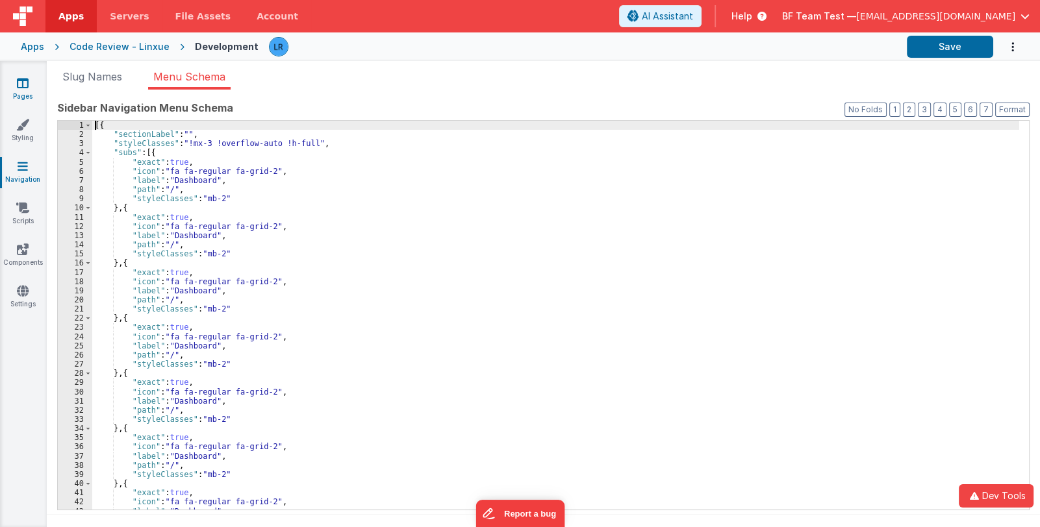
click at [28, 85] on icon at bounding box center [23, 83] width 12 height 13
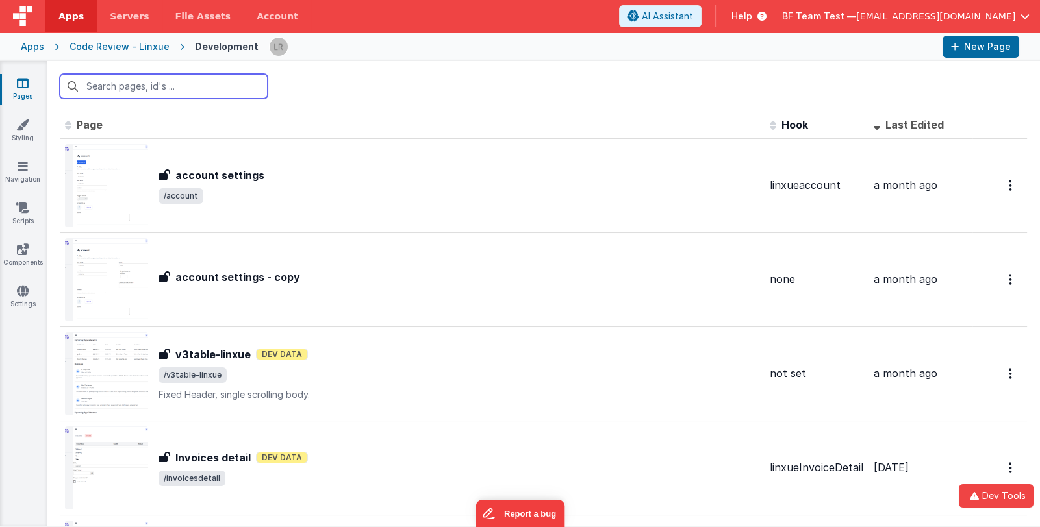
click at [170, 88] on input "text" at bounding box center [164, 86] width 208 height 25
click at [856, 12] on span "BF Team Test —" at bounding box center [819, 16] width 74 height 13
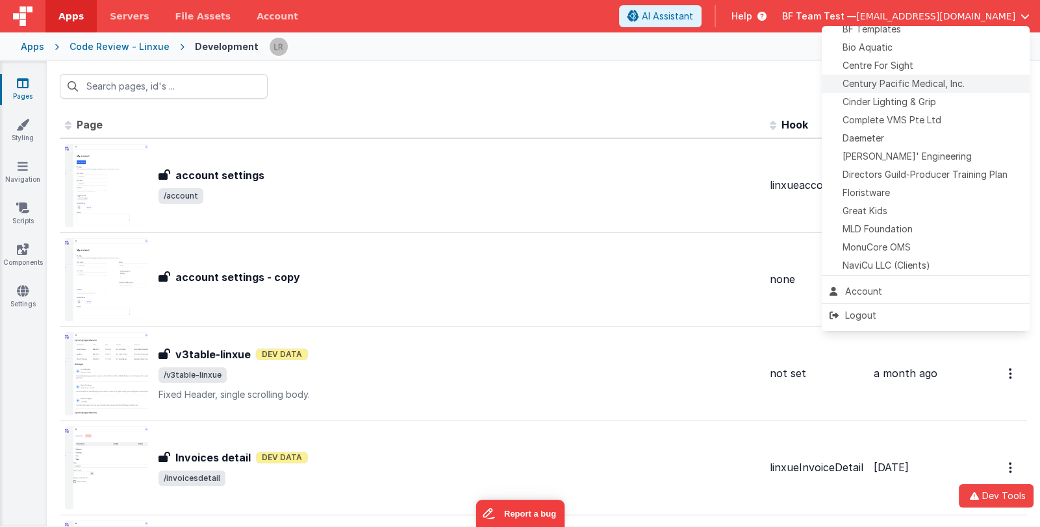
scroll to position [195, 0]
click at [928, 156] on div "Delfs' Engineering" at bounding box center [926, 153] width 192 height 13
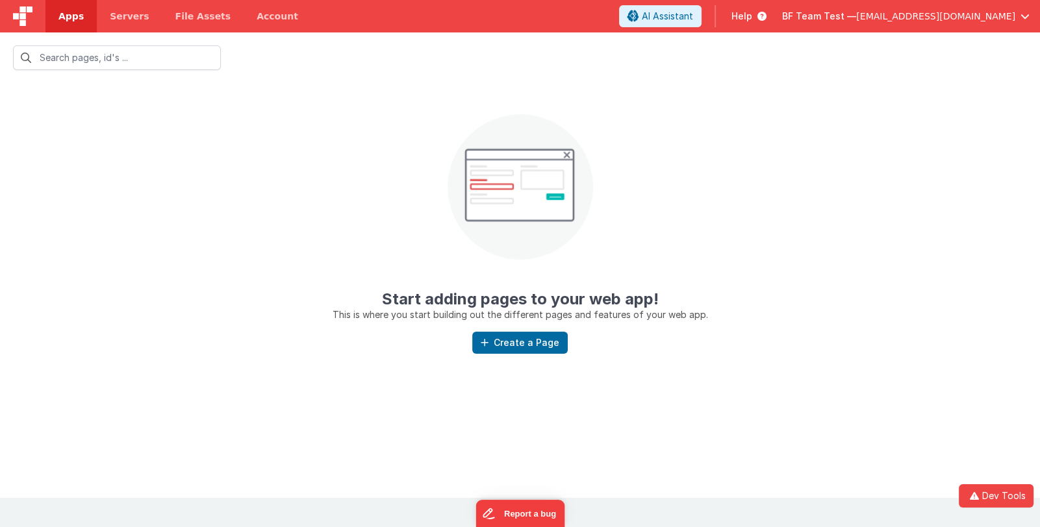
click at [75, 18] on span "Apps" at bounding box center [70, 16] width 25 height 13
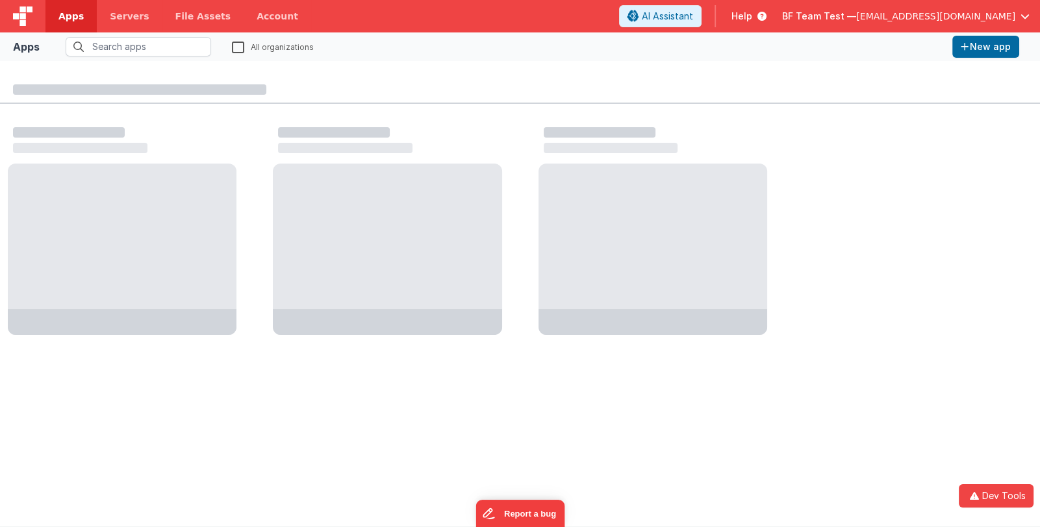
click at [940, 16] on span "[EMAIL_ADDRESS][DOMAIN_NAME]" at bounding box center [935, 16] width 159 height 13
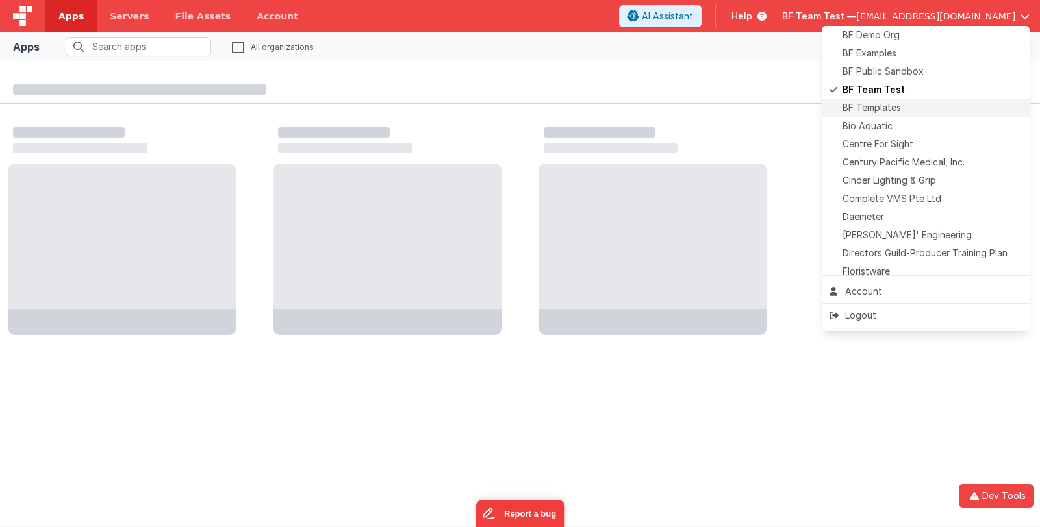
scroll to position [129, 0]
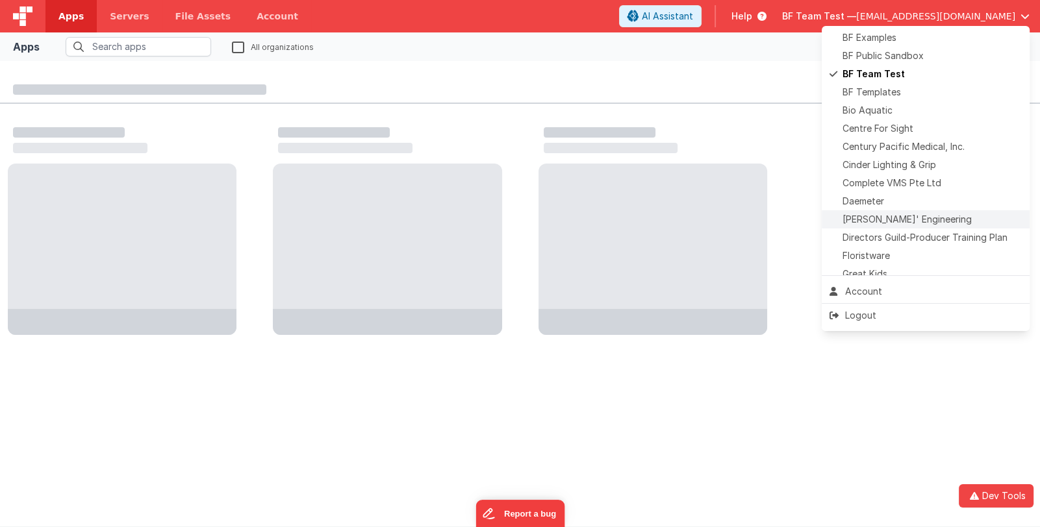
click at [927, 215] on div "Delfs' Engineering" at bounding box center [926, 219] width 192 height 13
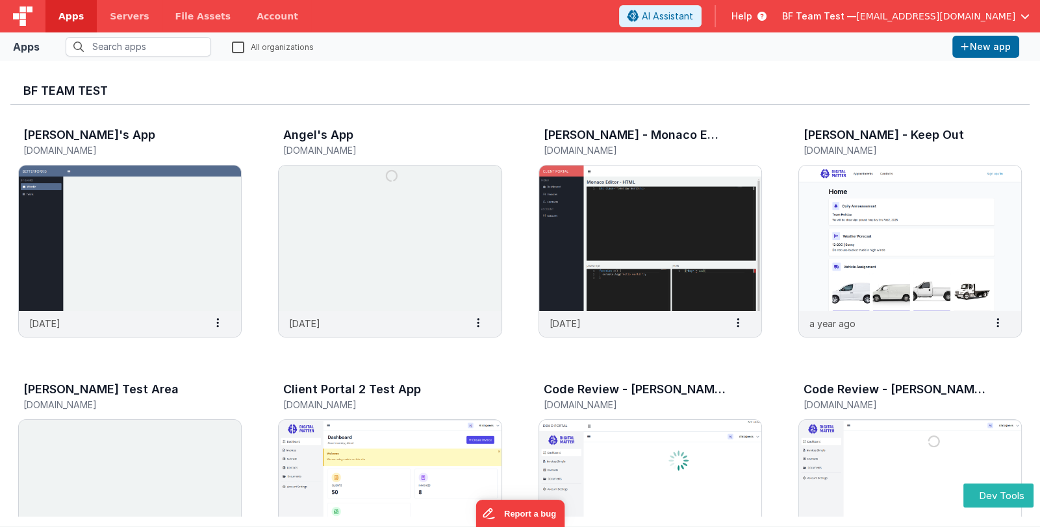
click at [844, 21] on span "BF Team Test —" at bounding box center [819, 16] width 74 height 13
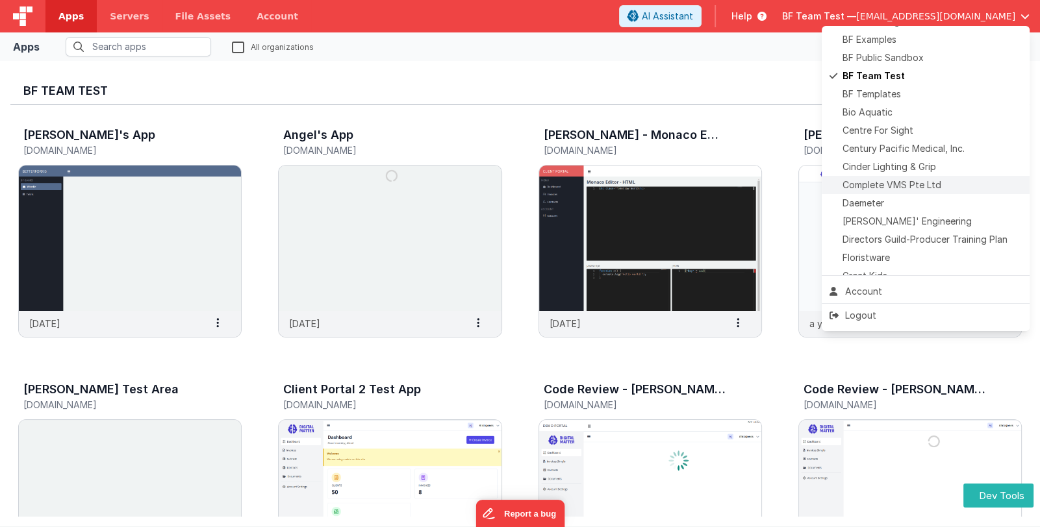
scroll to position [129, 0]
click at [914, 218] on span "Delfs' Engineering" at bounding box center [907, 219] width 129 height 13
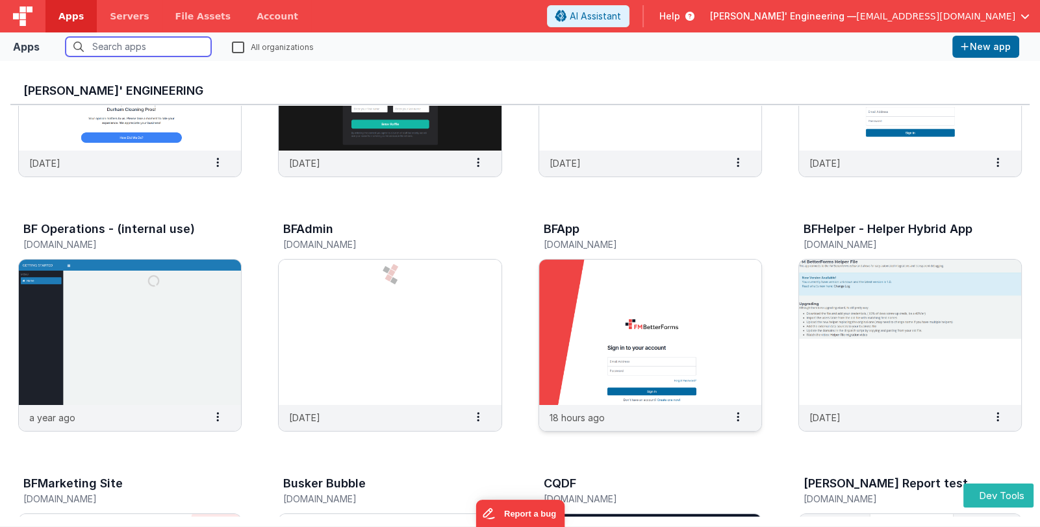
scroll to position [195, 0]
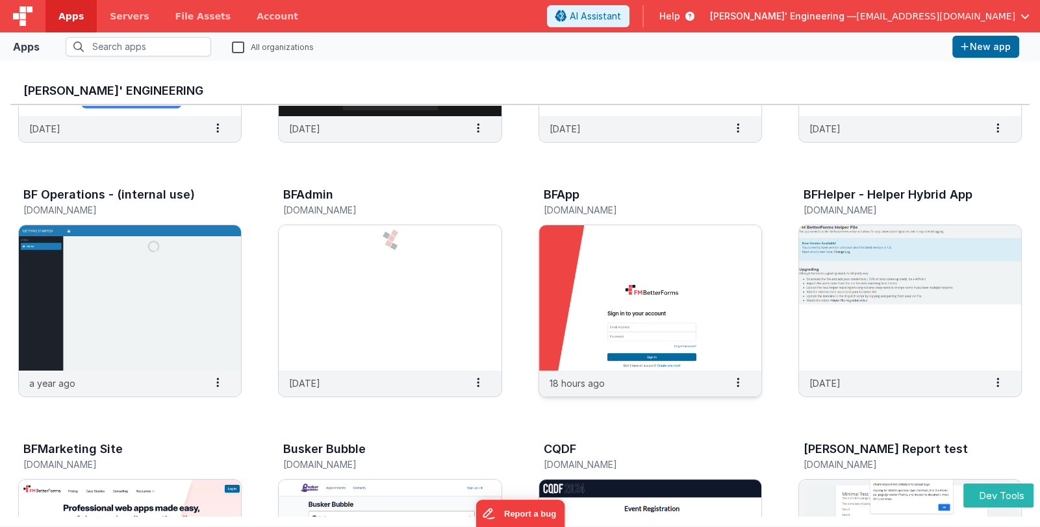
click at [589, 283] on img at bounding box center [650, 298] width 222 height 146
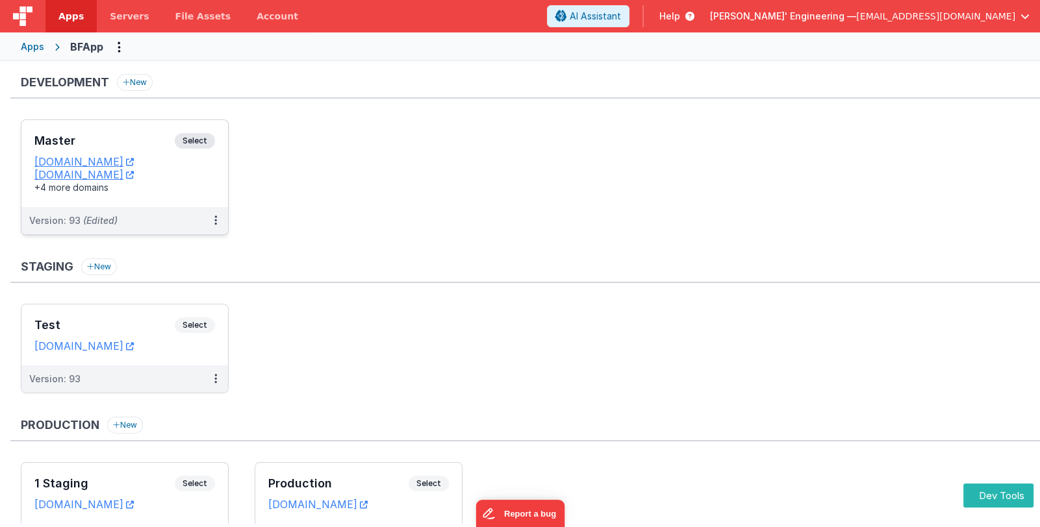
click at [134, 140] on h3 "Master" at bounding box center [104, 140] width 140 height 13
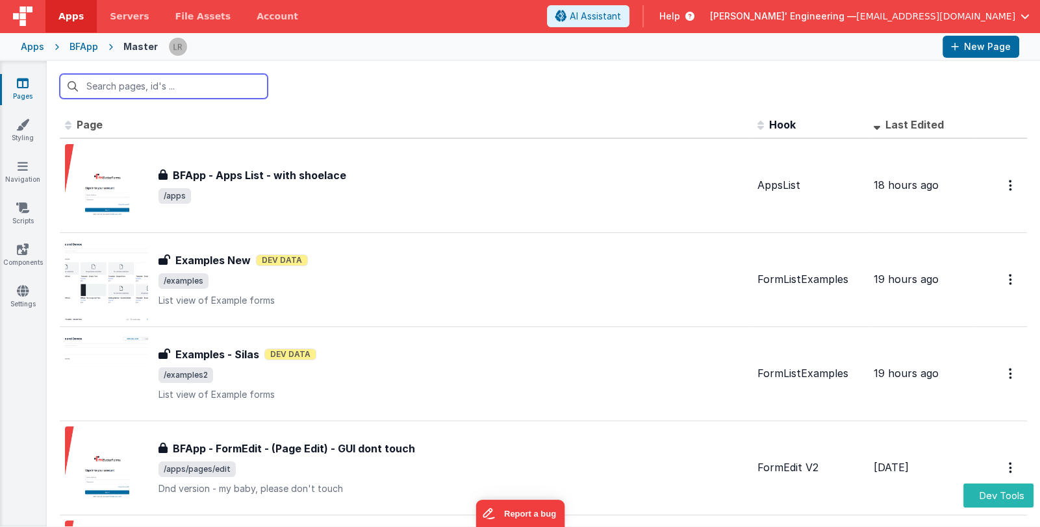
click at [172, 86] on input "text" at bounding box center [164, 86] width 208 height 25
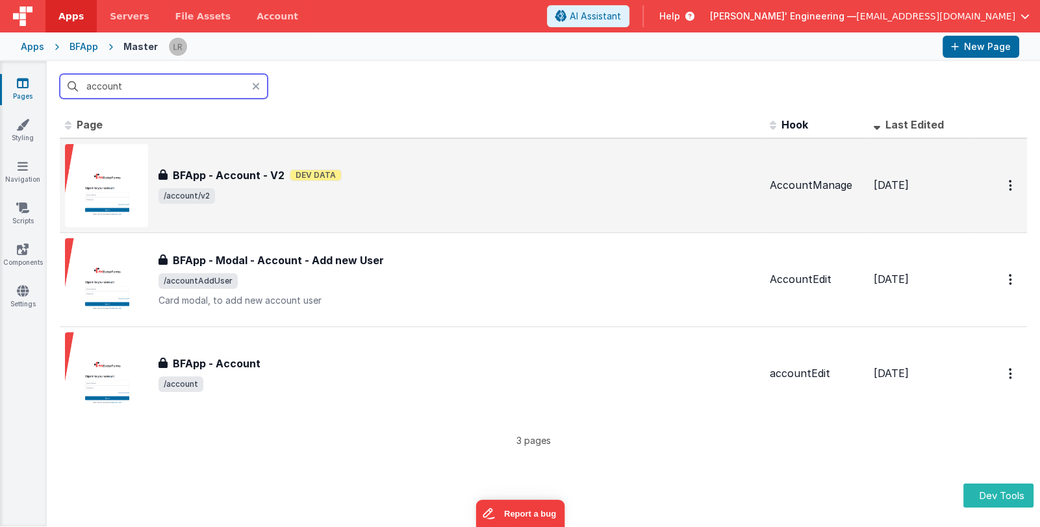
type input "account"
click at [452, 175] on div "BFApp - Account - V2 Dev Data" at bounding box center [458, 176] width 601 height 16
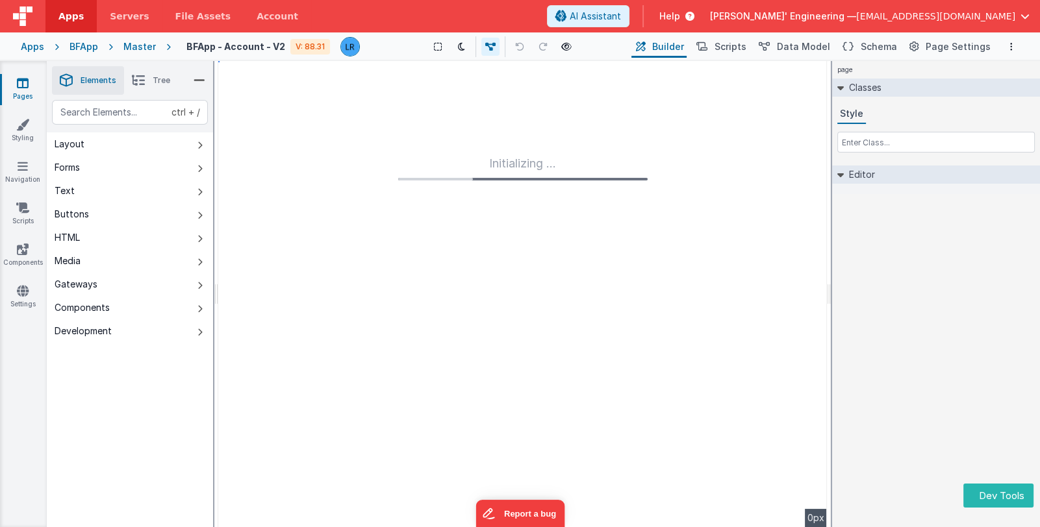
type input "FR_F0E6F06C-443F-0642-84AA-E97B6FF47536"
type input "AccountManage"
checkbox input "true"
click at [887, 46] on span "Schema" at bounding box center [879, 46] width 36 height 13
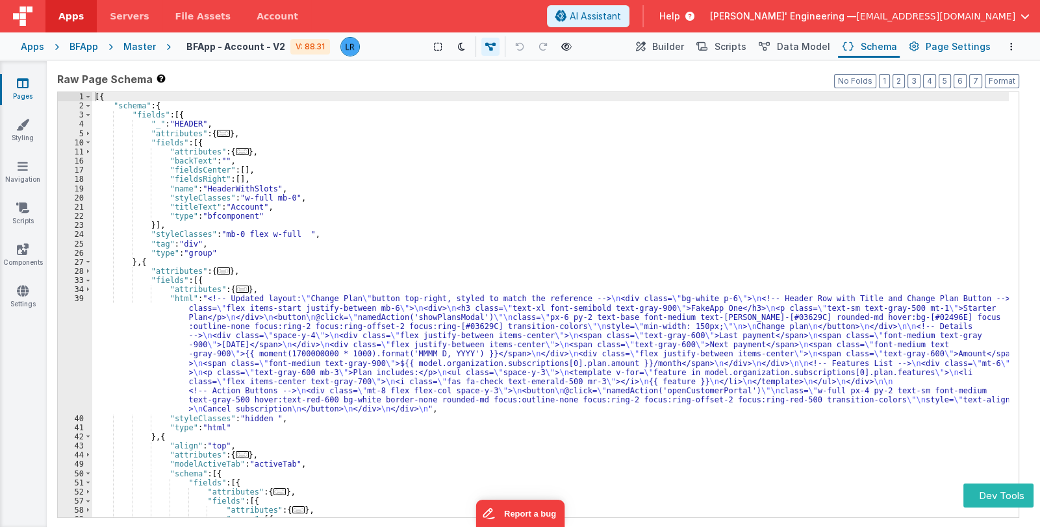
click at [932, 45] on span "Page Settings" at bounding box center [958, 46] width 65 height 13
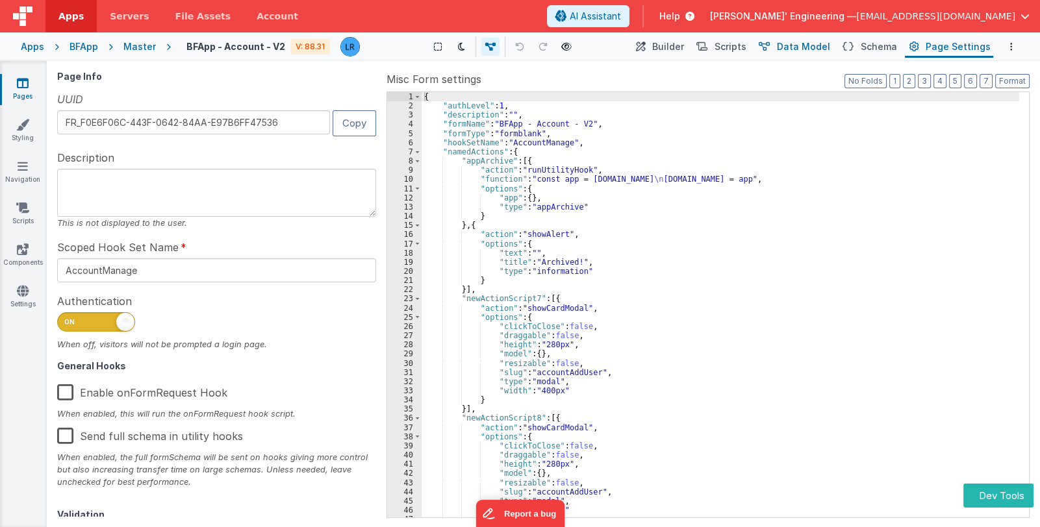
click at [790, 46] on span "Data Model" at bounding box center [803, 46] width 53 height 13
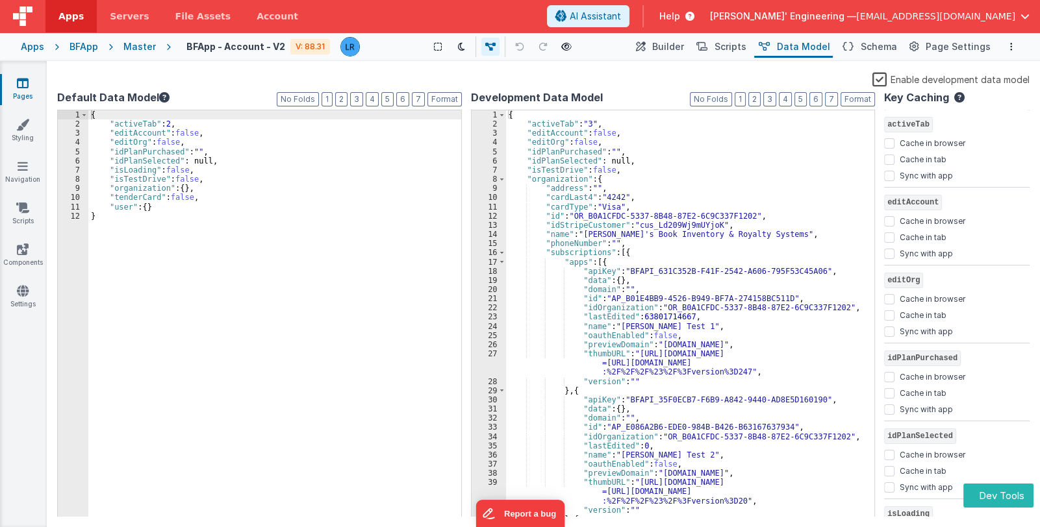
click at [614, 262] on div "{ "activeTab" : "3" , "editAccount" : false , "editOrg" : false , "idPlanPurcha…" at bounding box center [685, 323] width 359 height 426
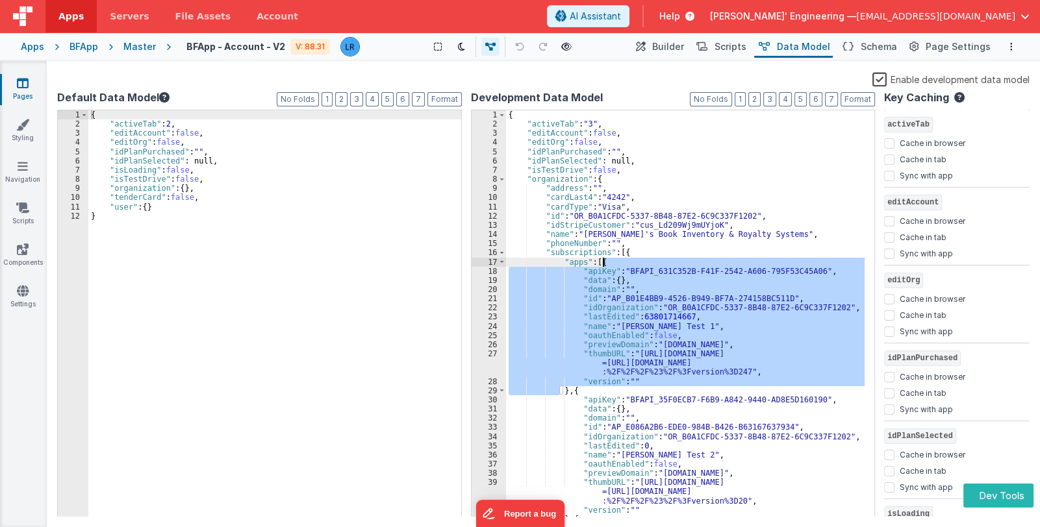
click at [614, 262] on div "{ "activeTab" : "3" , "editAccount" : false , "editOrg" : false , "idPlanPurcha…" at bounding box center [685, 323] width 359 height 426
click at [930, 48] on span "Page Settings" at bounding box center [958, 46] width 65 height 13
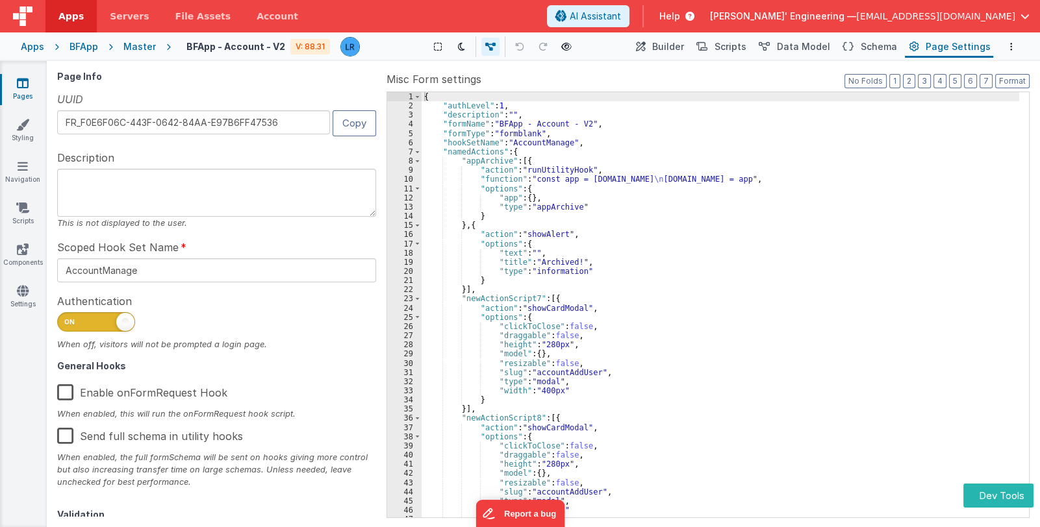
click at [64, 394] on label "Enable onFormRequest Hook" at bounding box center [142, 391] width 170 height 28
click at [0, 0] on input "Enable onFormRequest Hook" at bounding box center [0, 0] width 0 height 0
click at [1017, 47] on button "Options" at bounding box center [1012, 47] width 16 height 16
click at [789, 81] on button at bounding box center [520, 263] width 1040 height 527
click at [465, 46] on icon at bounding box center [461, 46] width 7 height 9
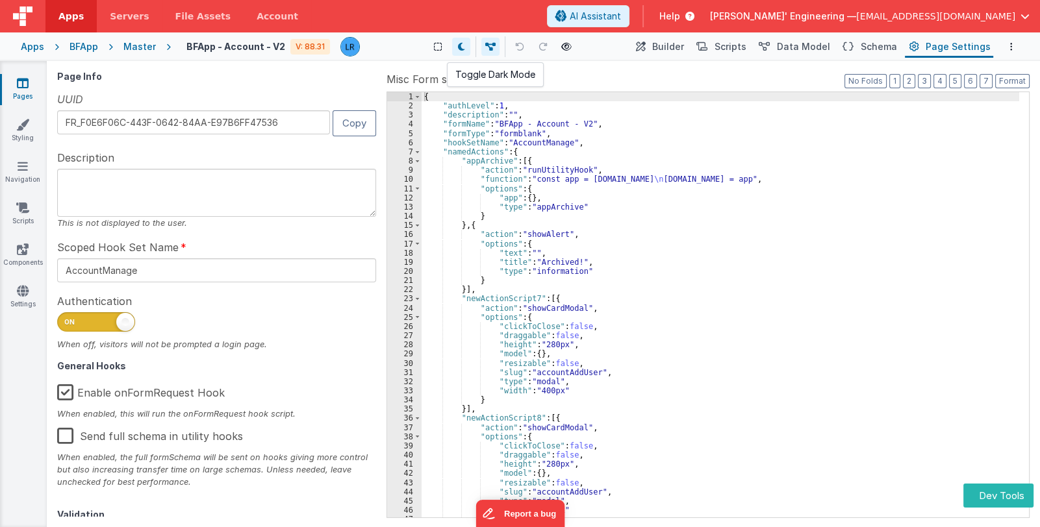
click at [465, 46] on icon at bounding box center [461, 46] width 7 height 9
click at [568, 42] on icon at bounding box center [566, 46] width 10 height 9
click at [787, 47] on span "Data Model" at bounding box center [803, 46] width 53 height 13
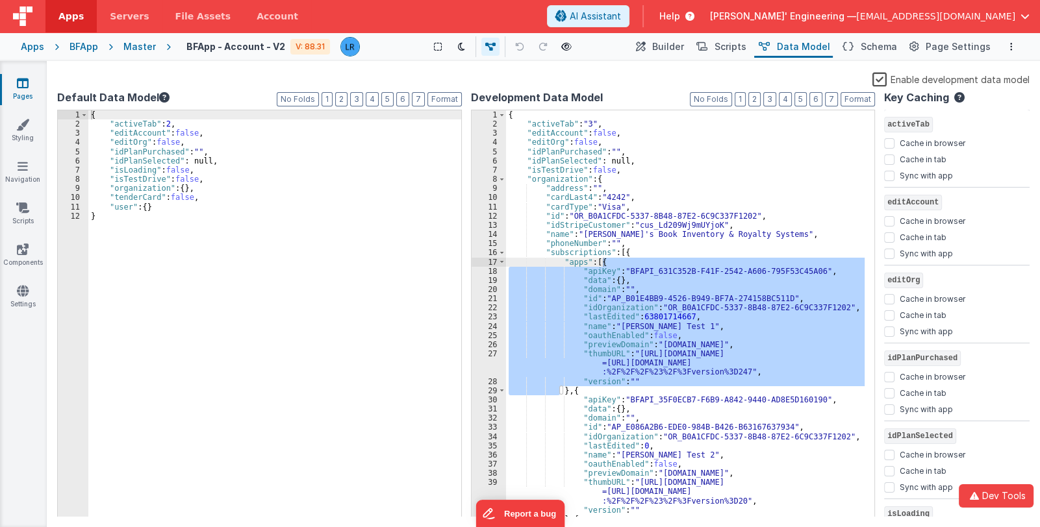
click at [883, 80] on label "Enable development data model" at bounding box center [950, 78] width 157 height 15
click at [0, 0] on input "Enable development data model" at bounding box center [0, 0] width 0 height 0
